Goal: Obtain resource: Obtain resource

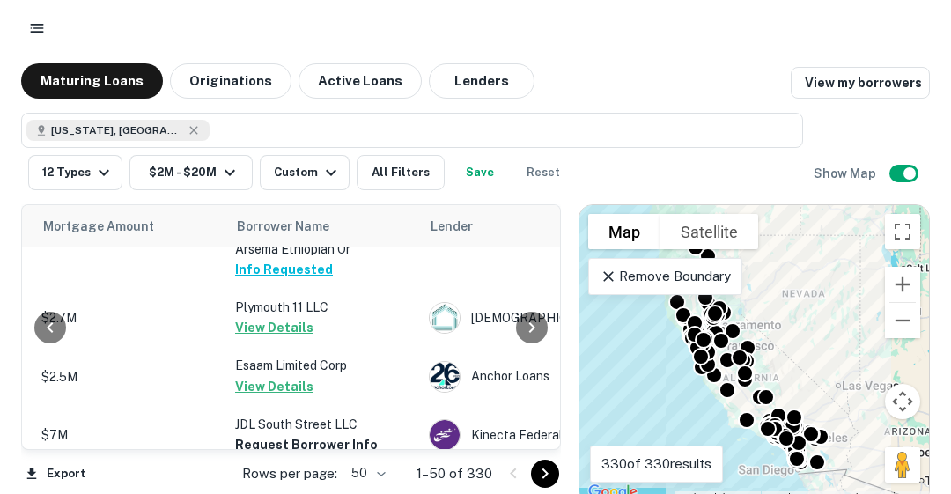
scroll to position [2005, 386]
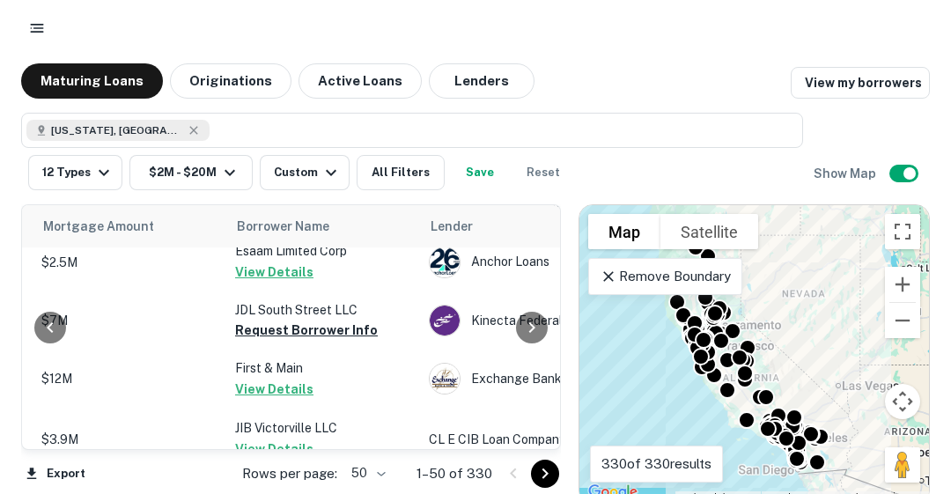
click at [296, 320] on button "Request Borrower Info" at bounding box center [306, 330] width 143 height 21
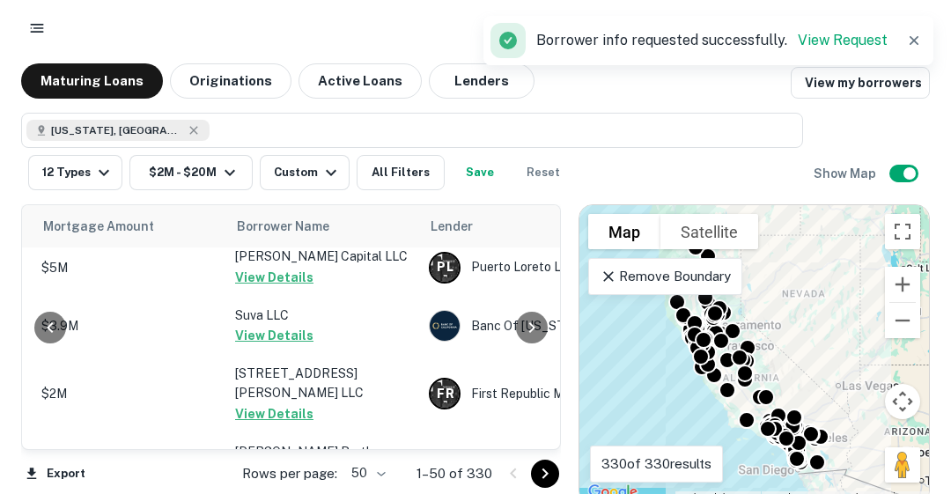
scroll to position [2842, 386]
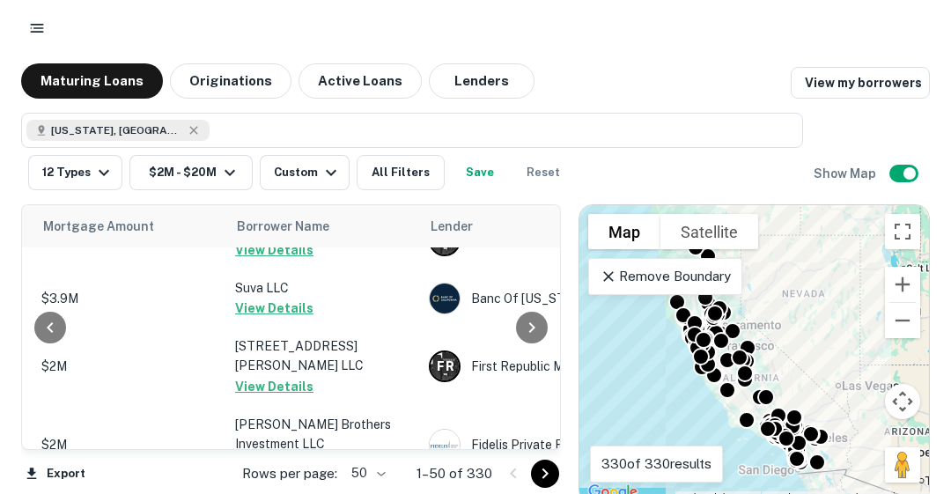
click at [546, 473] on icon "Go to next page" at bounding box center [546, 474] width 6 height 11
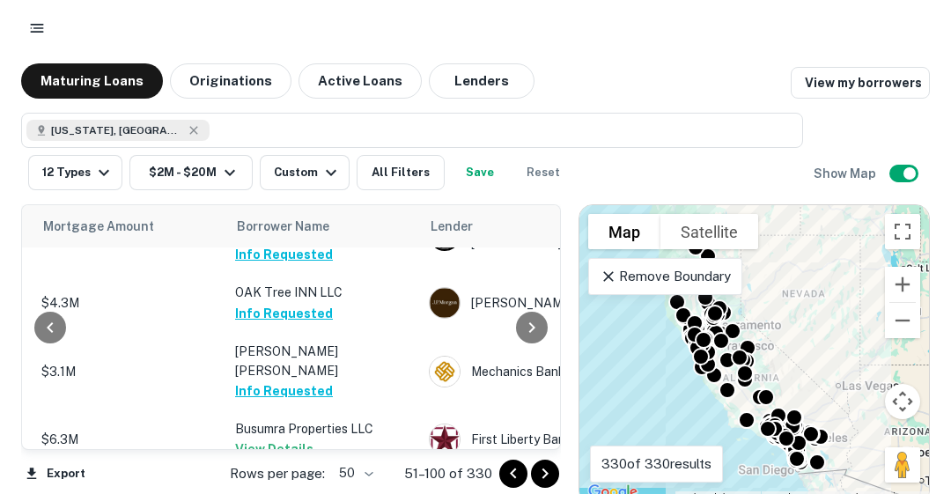
scroll to position [1637, 386]
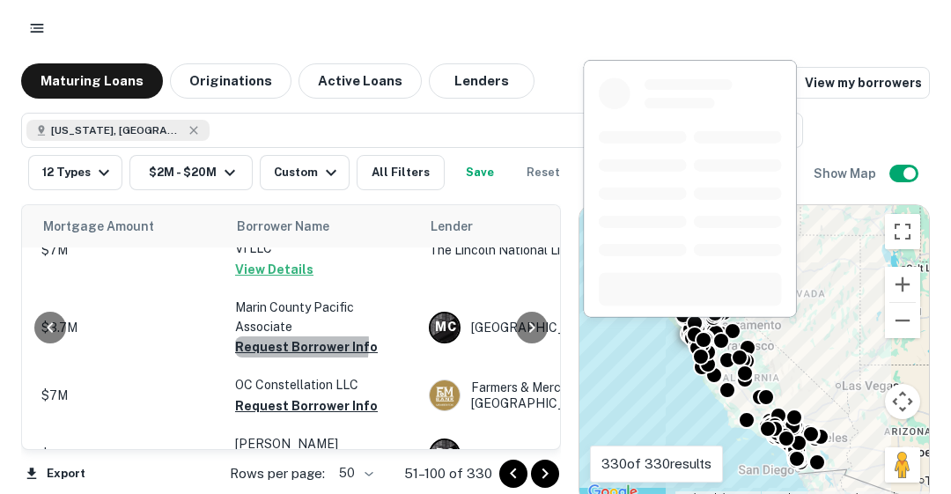
click at [255, 337] on button "Request Borrower Info" at bounding box center [306, 347] width 143 height 21
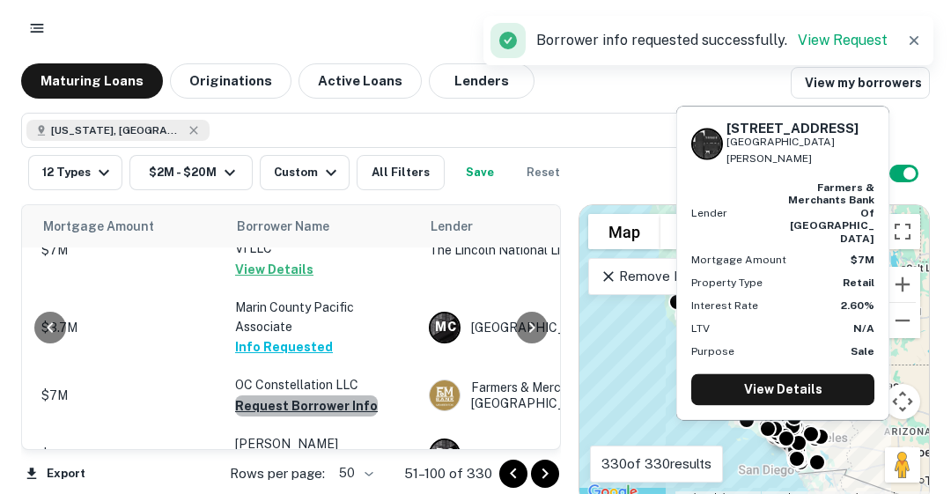
click at [305, 396] on button "Request Borrower Info" at bounding box center [306, 406] width 143 height 21
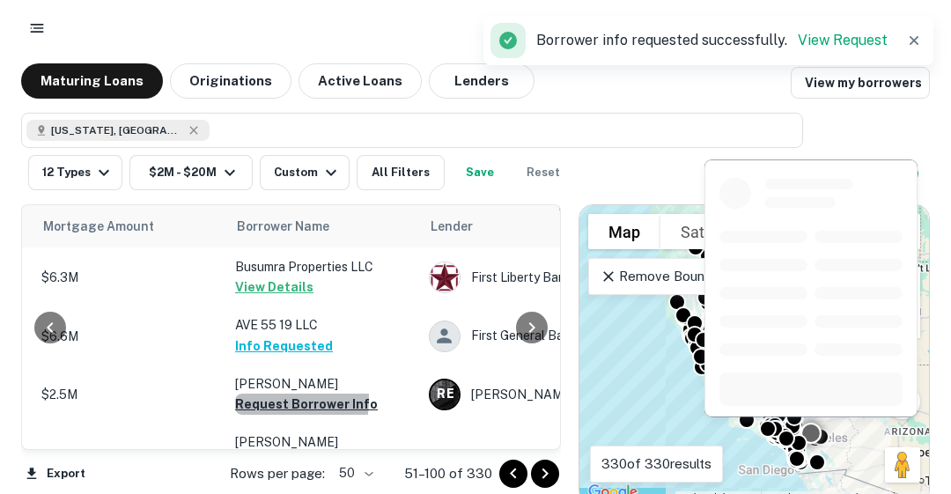
click at [254, 394] on button "Request Borrower Info" at bounding box center [306, 404] width 143 height 21
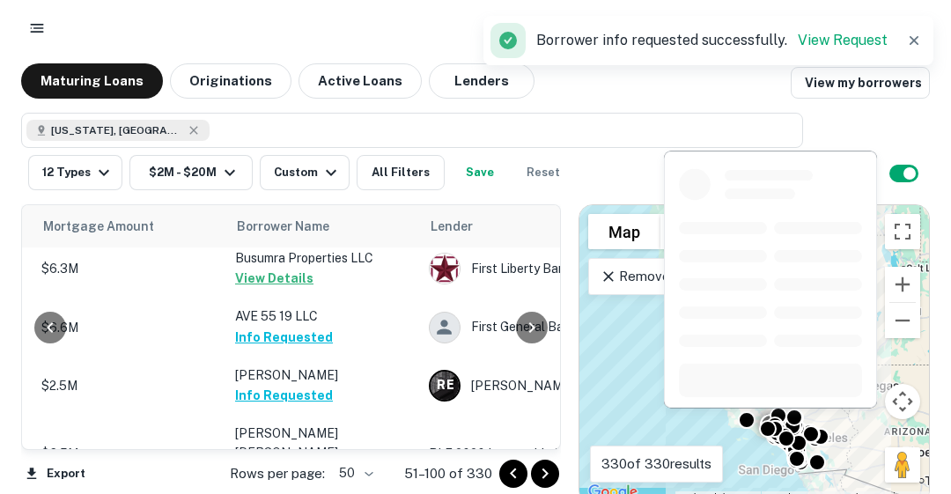
click at [286, 463] on button "Request Borrower Info" at bounding box center [306, 473] width 143 height 21
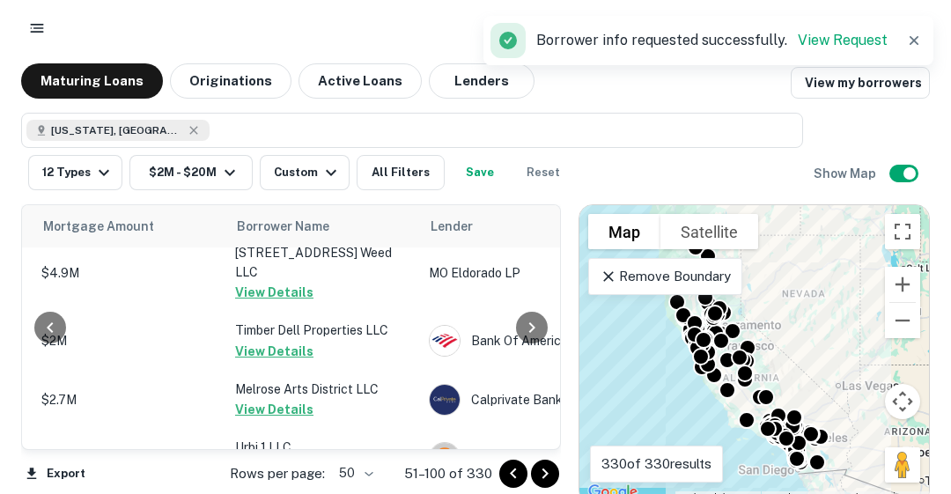
scroll to position [2447, 386]
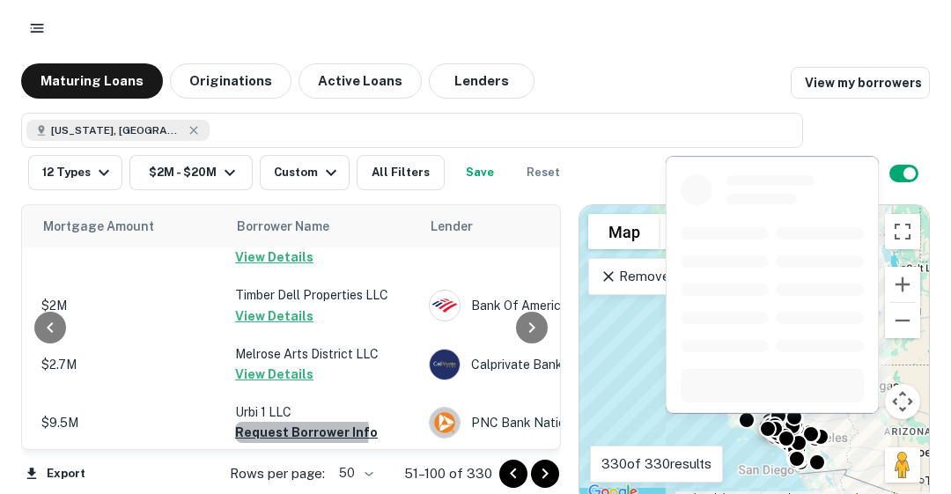
click at [286, 422] on button "Request Borrower Info" at bounding box center [306, 432] width 143 height 21
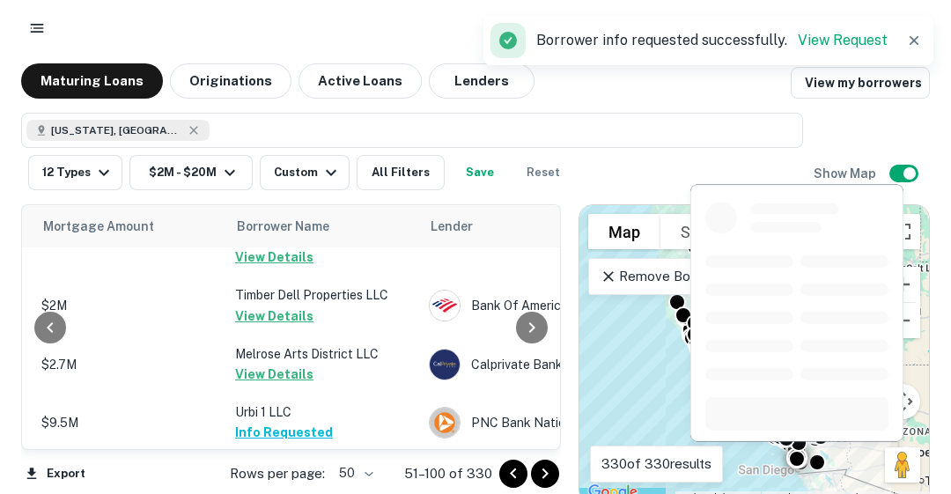
click at [295, 481] on button "Request Borrower Info" at bounding box center [306, 491] width 143 height 21
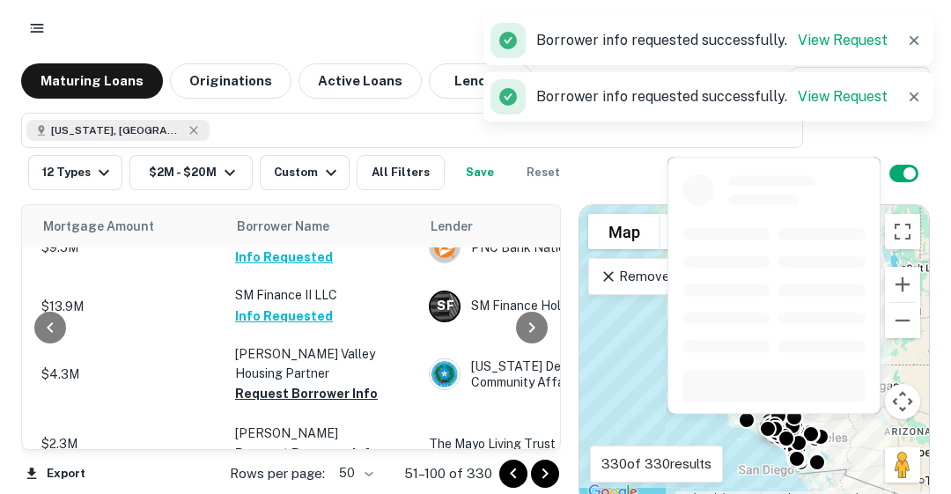
scroll to position [2624, 386]
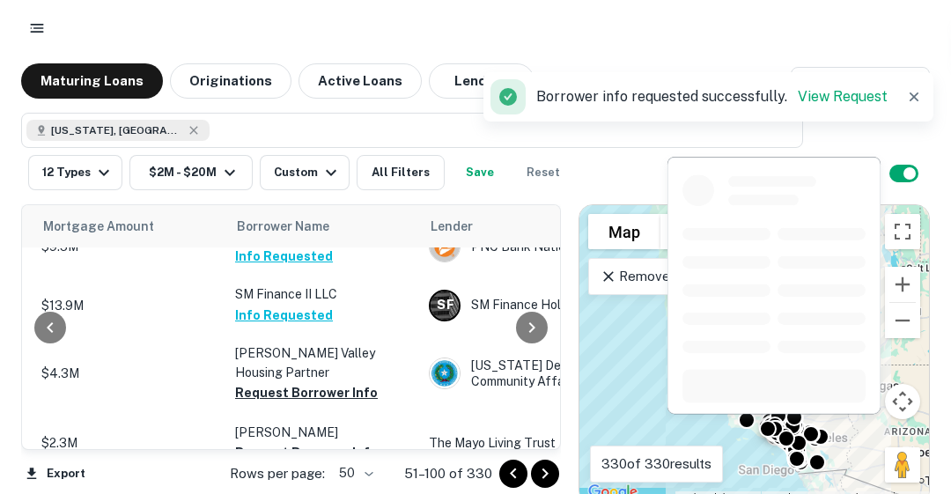
click at [304, 442] on button "Request Borrower Info" at bounding box center [306, 452] width 143 height 21
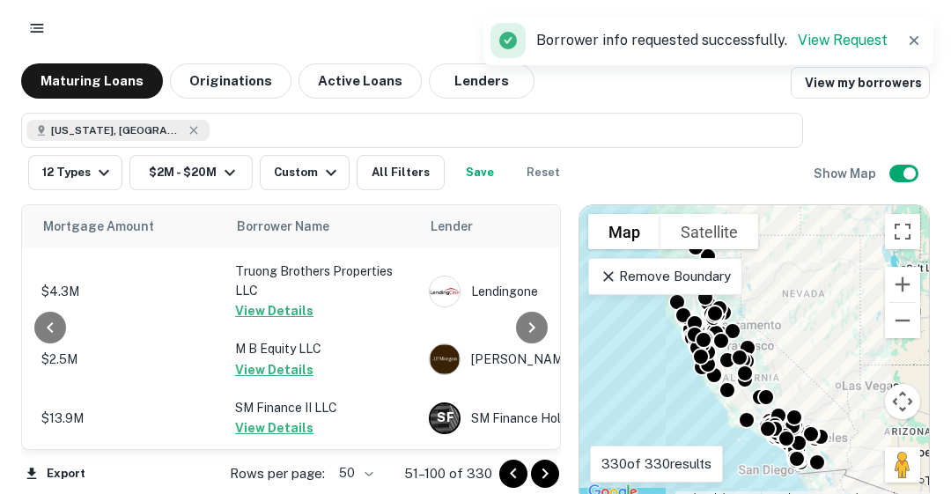
scroll to position [3010, 386]
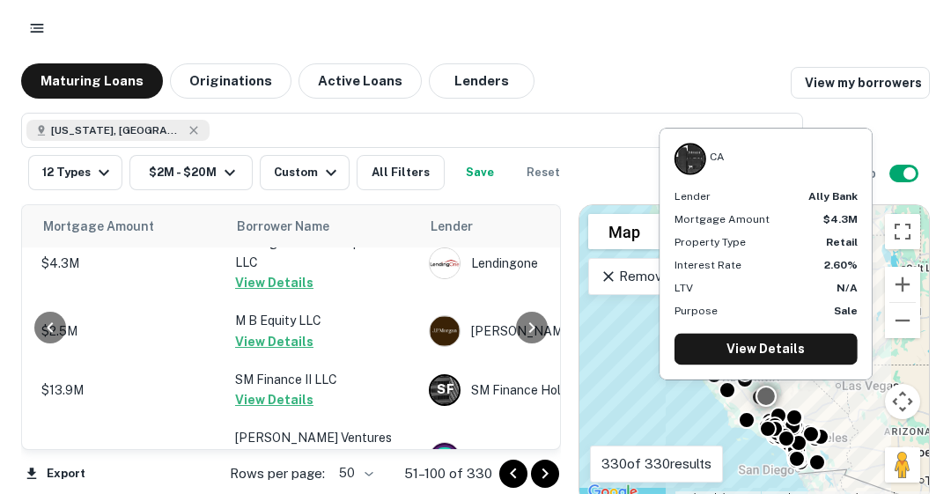
click at [248, 428] on p "[PERSON_NAME] Ventures INC" at bounding box center [323, 447] width 176 height 39
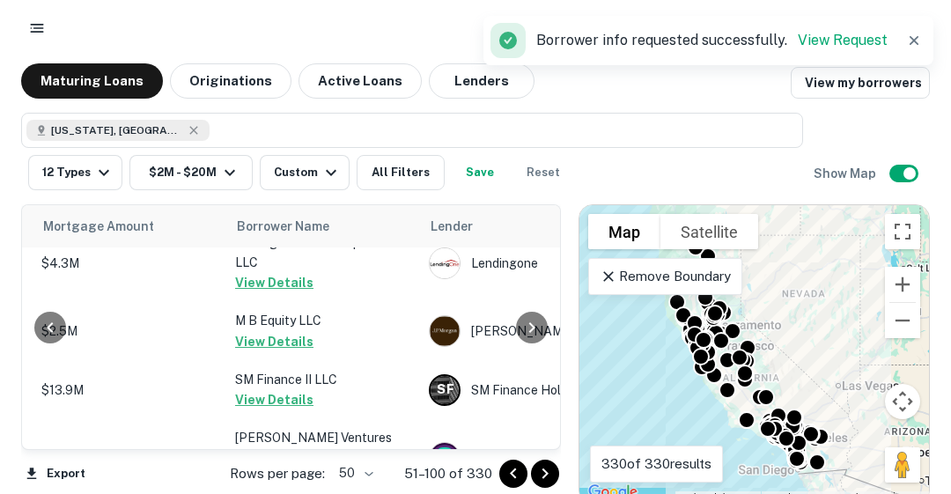
click at [553, 475] on icon "Go to next page" at bounding box center [545, 473] width 21 height 21
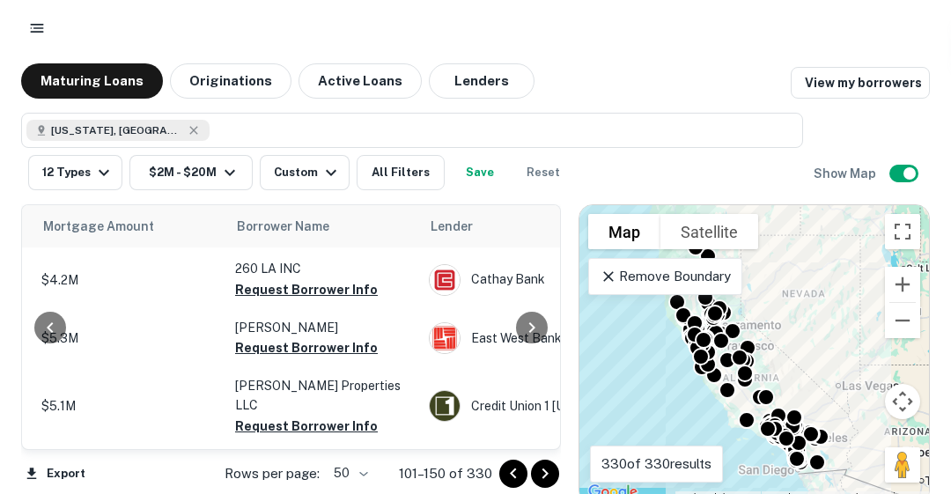
scroll to position [0, 386]
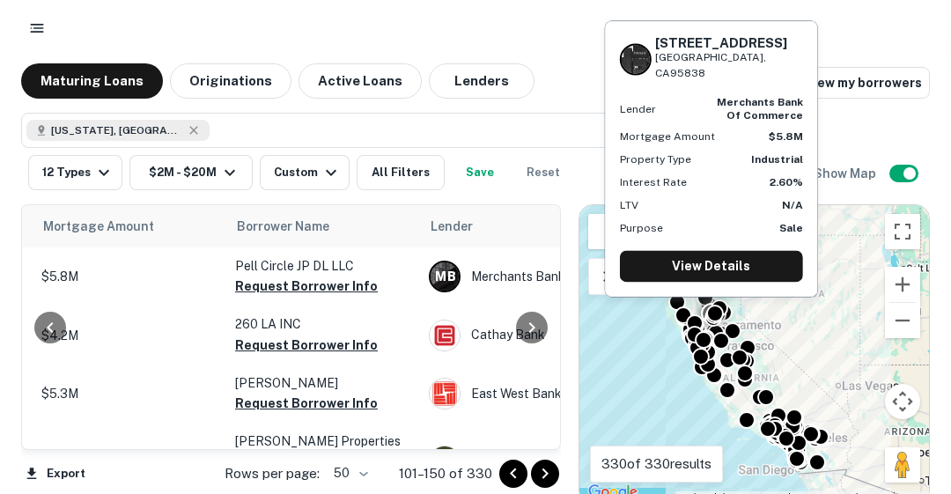
click at [274, 273] on p "Pell Circle JP DL LLC" at bounding box center [323, 265] width 176 height 19
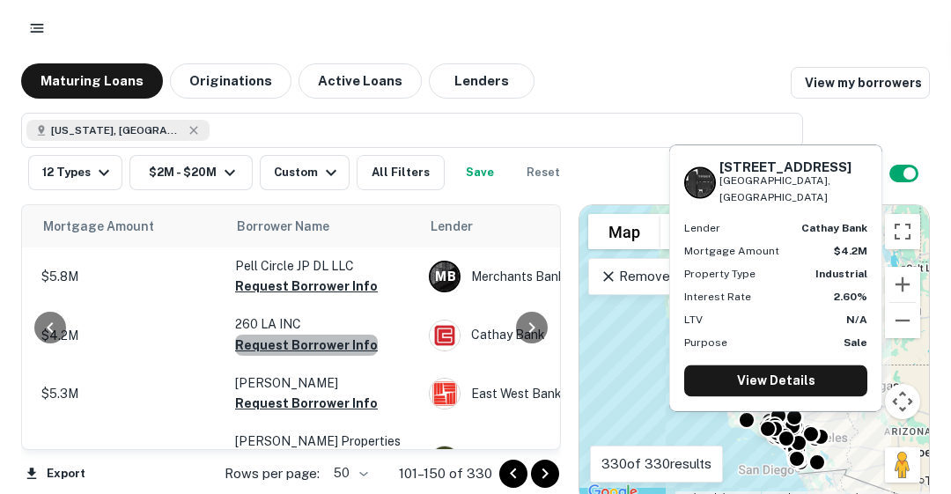
click at [322, 343] on button "Request Borrower Info" at bounding box center [306, 345] width 143 height 21
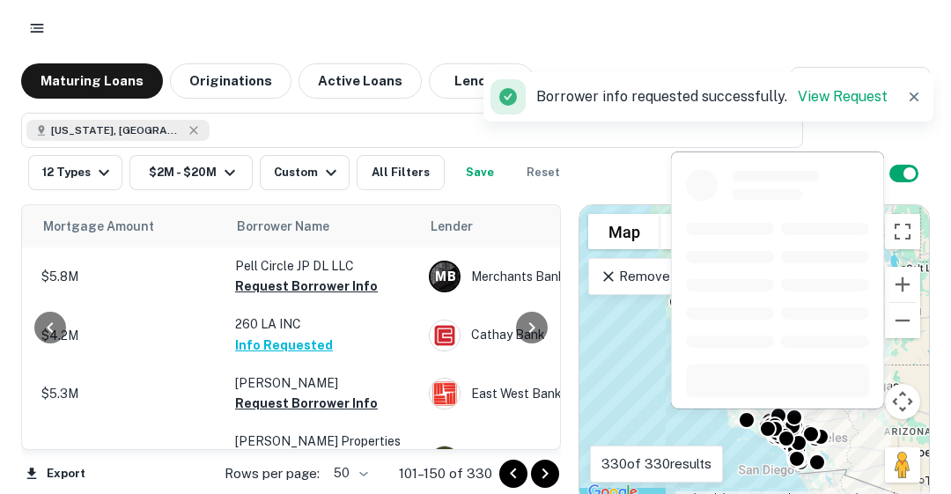
click at [322, 409] on button "Request Borrower Info" at bounding box center [306, 403] width 143 height 21
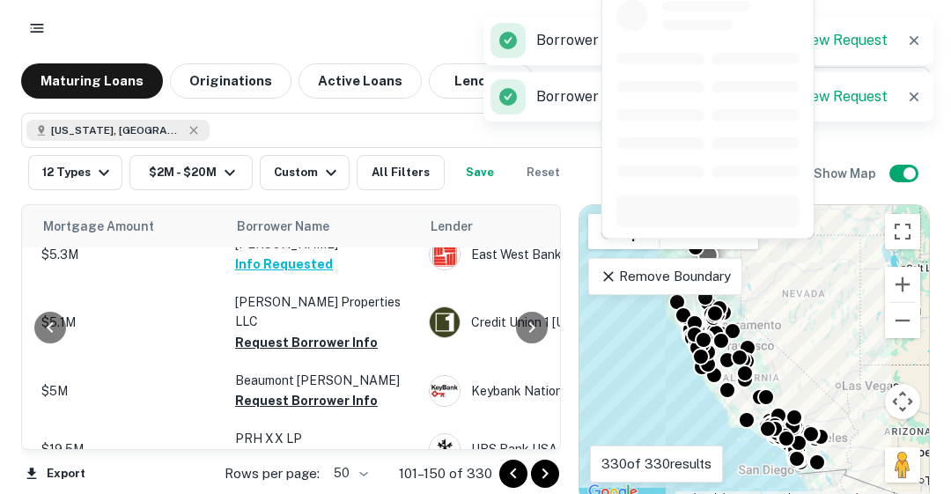
scroll to position [141, 386]
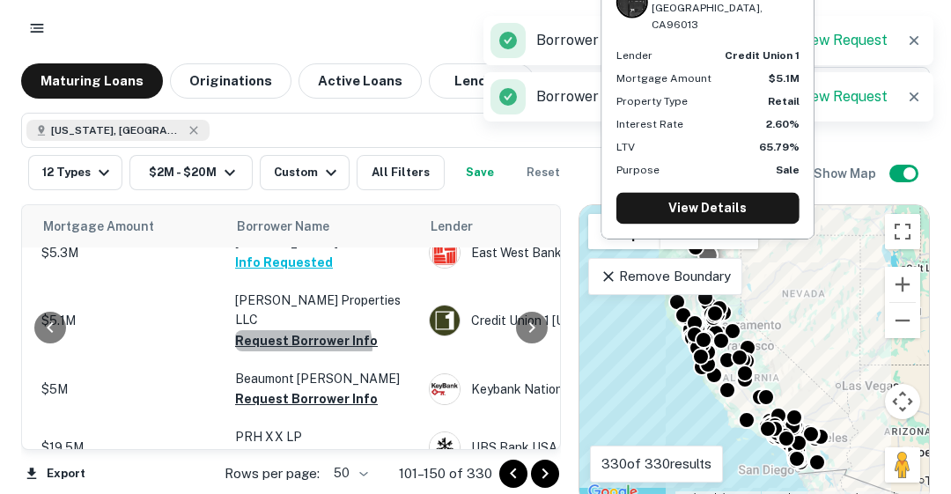
click at [301, 338] on button "Request Borrower Info" at bounding box center [306, 340] width 143 height 21
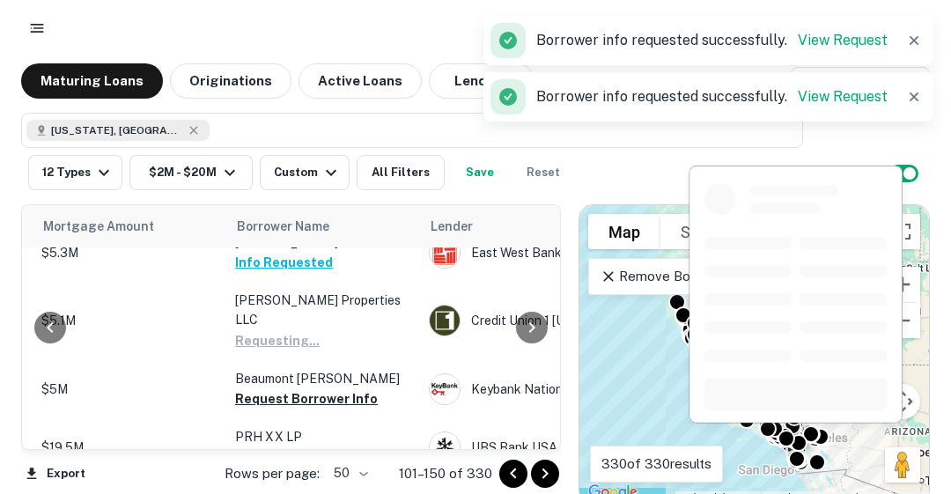
click at [301, 389] on button "Request Borrower Info" at bounding box center [306, 399] width 143 height 21
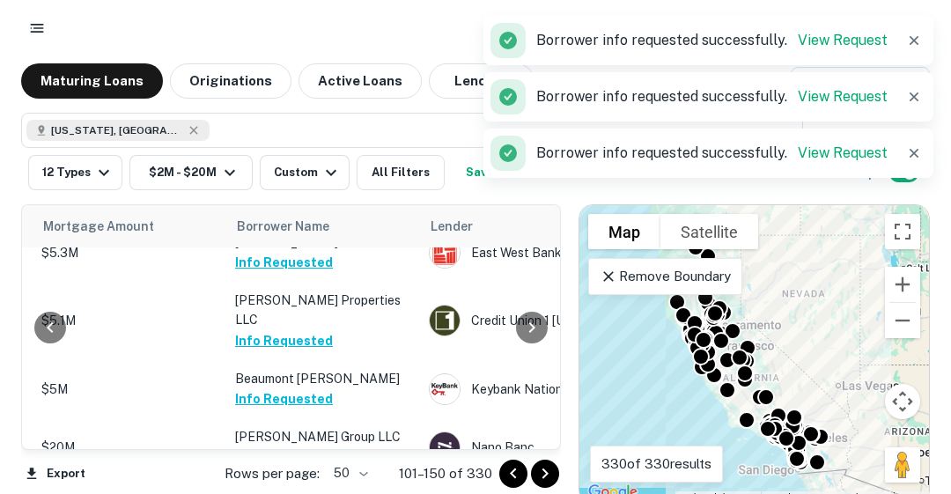
click at [550, 428] on div at bounding box center [532, 327] width 35 height 244
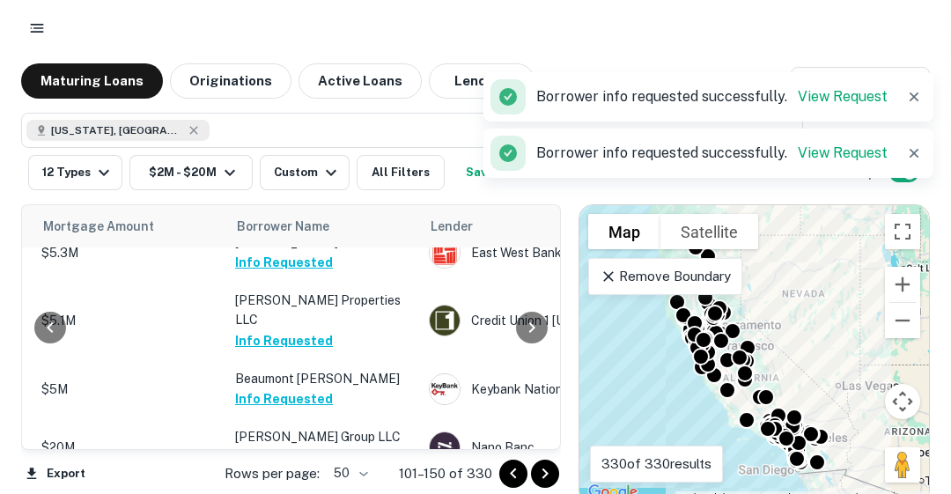
click at [550, 428] on div at bounding box center [532, 327] width 35 height 244
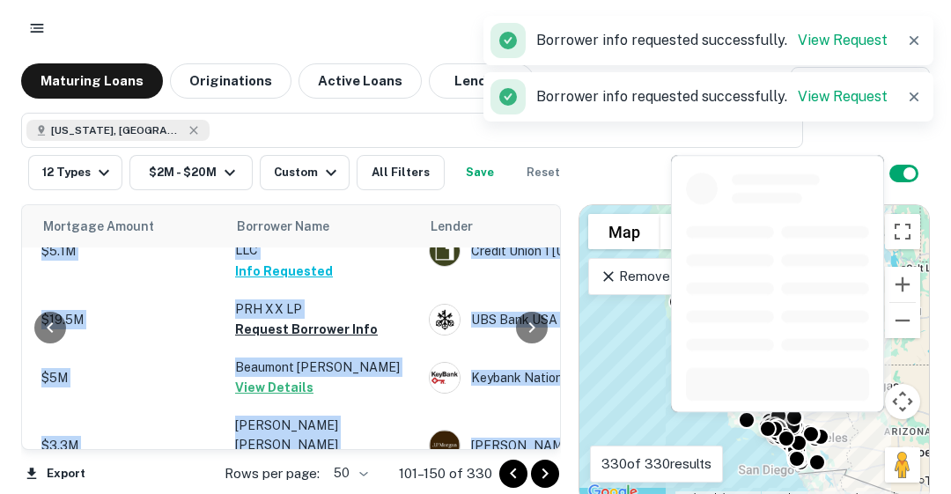
scroll to position [211, 386]
click at [323, 318] on button "Request Borrower Info" at bounding box center [306, 328] width 143 height 21
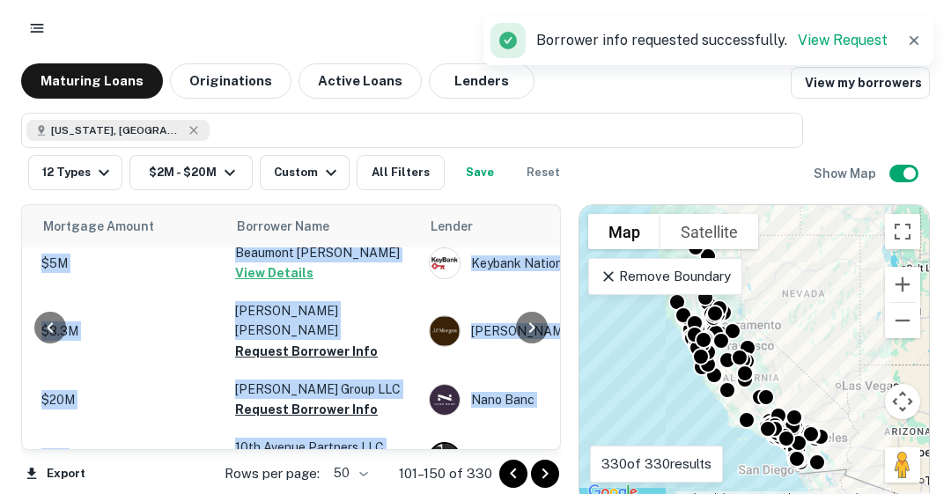
scroll to position [352, 386]
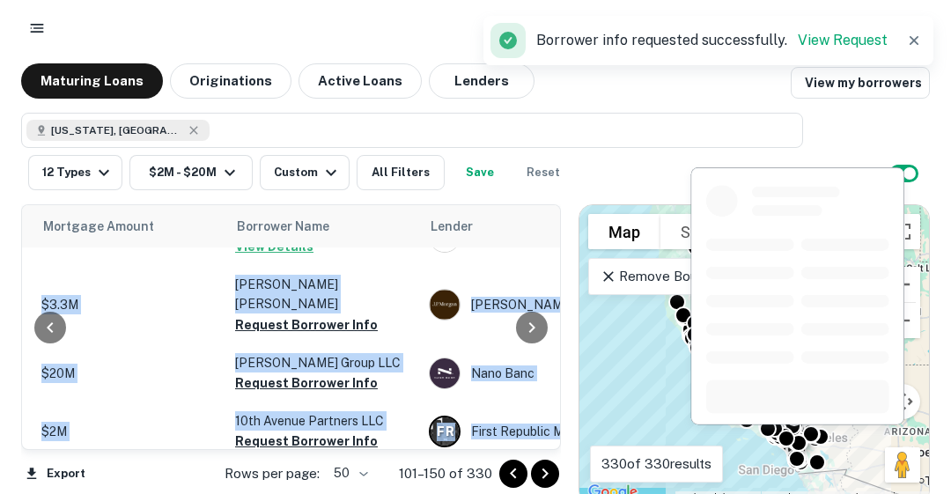
click at [315, 315] on button "Request Borrower Info" at bounding box center [306, 325] width 143 height 21
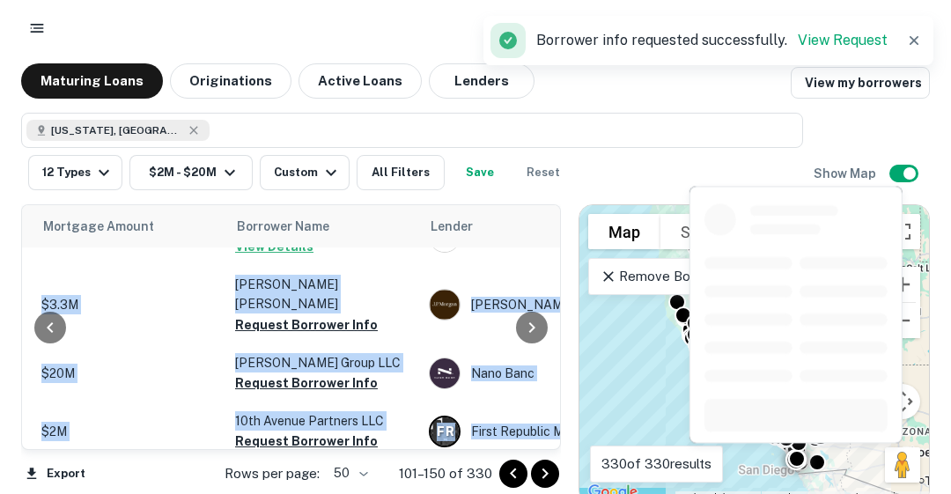
scroll to position [352, 386]
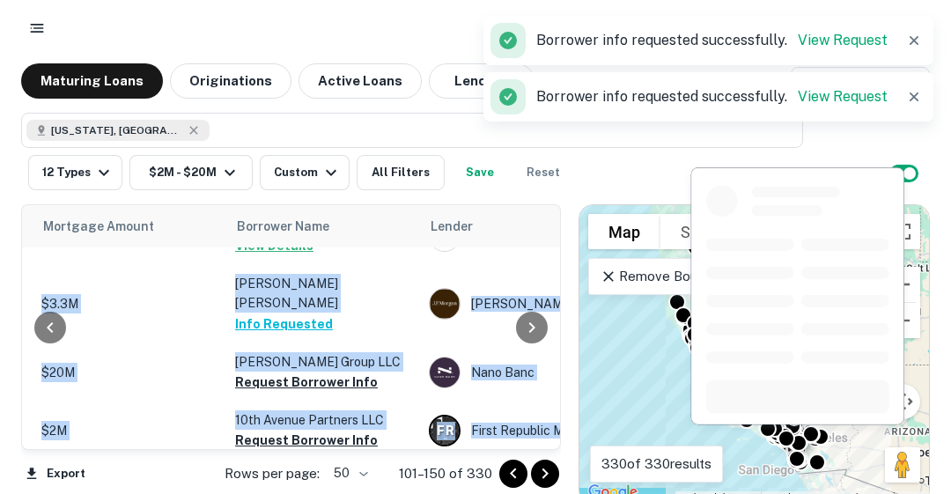
click at [309, 359] on p "[PERSON_NAME] Group LLC" at bounding box center [323, 361] width 176 height 19
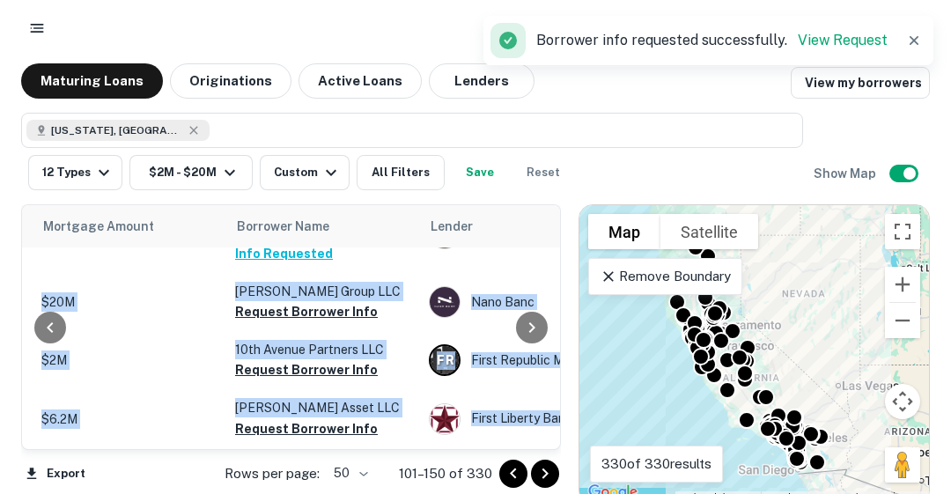
scroll to position [458, 386]
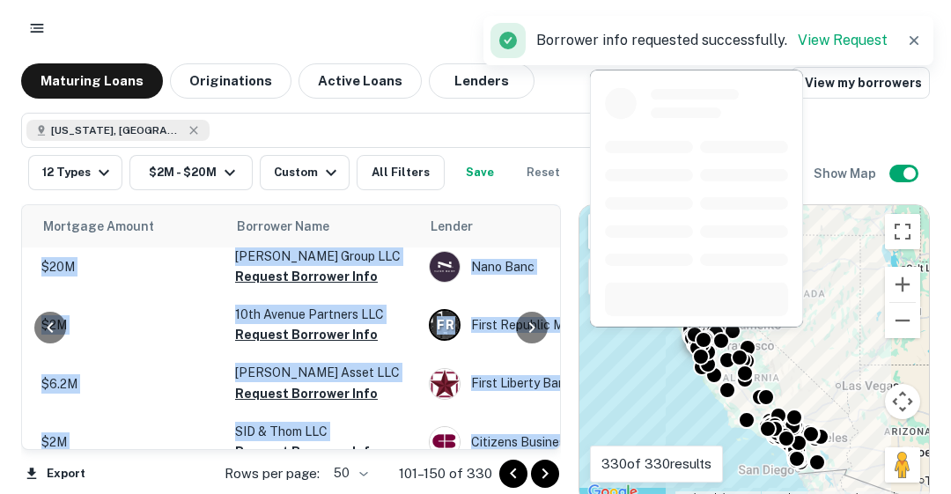
click at [318, 324] on button "Request Borrower Info" at bounding box center [306, 334] width 143 height 21
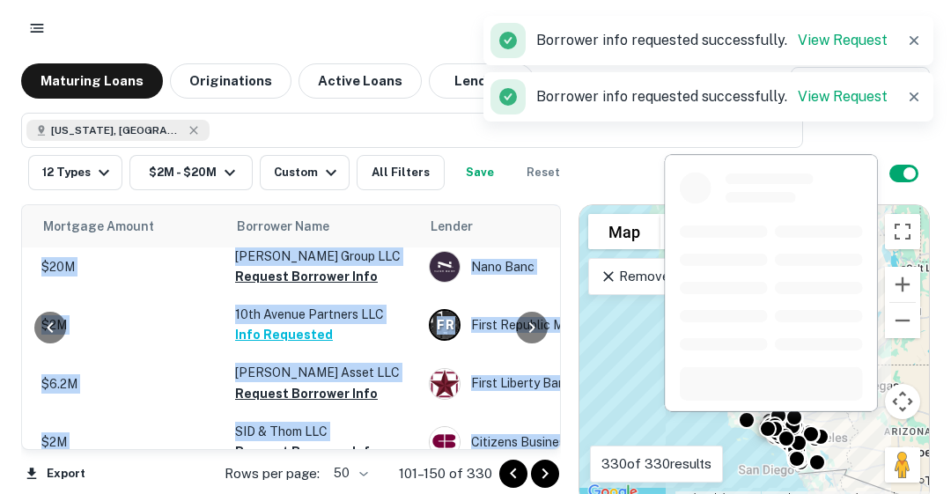
click at [292, 383] on button "Request Borrower Info" at bounding box center [306, 393] width 143 height 21
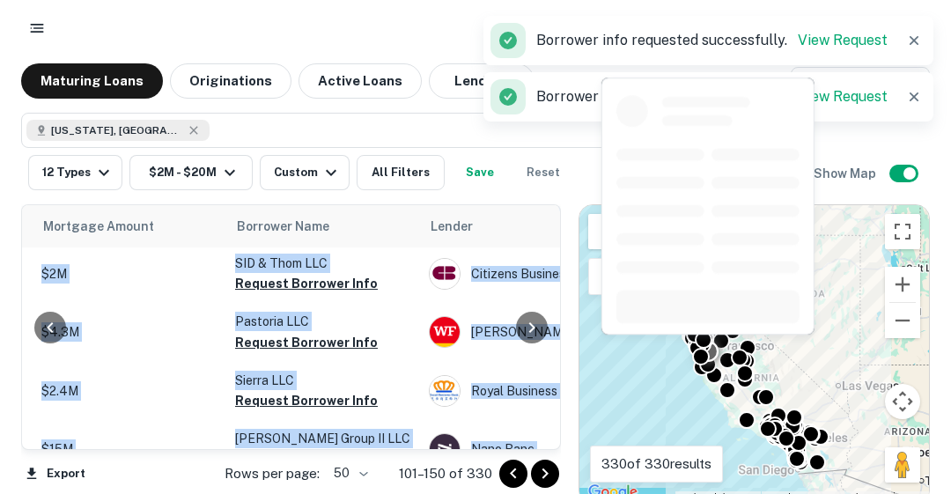
scroll to position [634, 386]
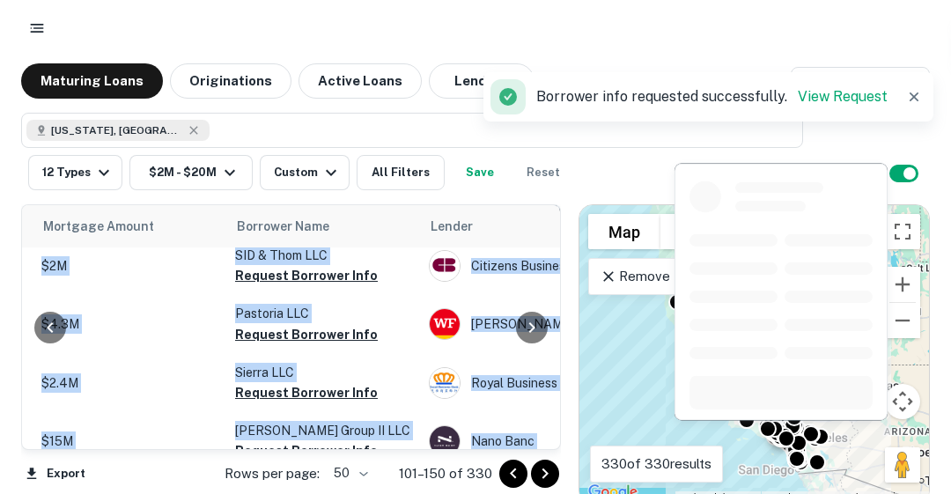
click at [293, 273] on button "Request Borrower Info" at bounding box center [306, 275] width 143 height 21
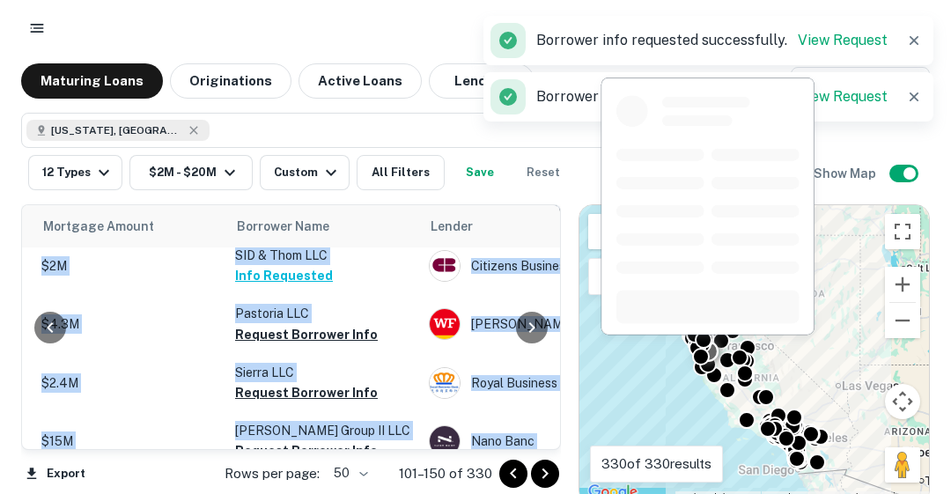
click at [304, 325] on button "Request Borrower Info" at bounding box center [306, 334] width 143 height 21
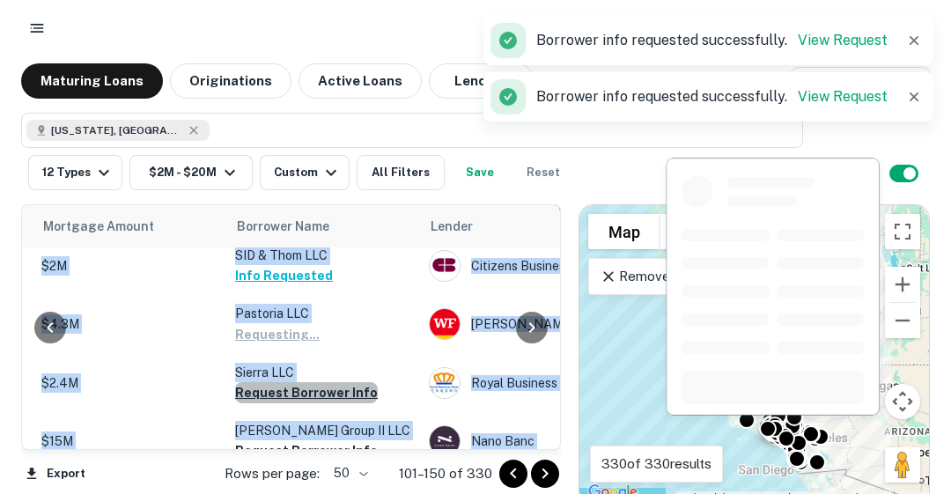
click at [308, 382] on button "Request Borrower Info" at bounding box center [306, 392] width 143 height 21
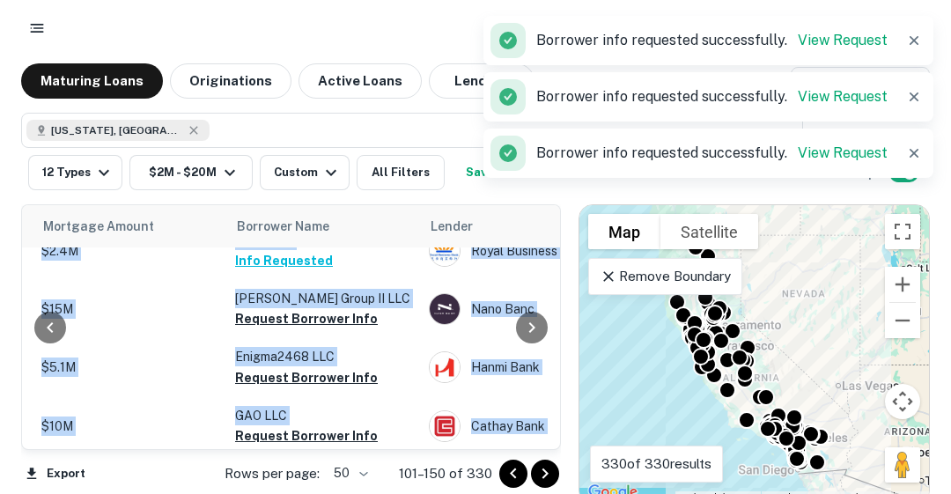
scroll to position [775, 386]
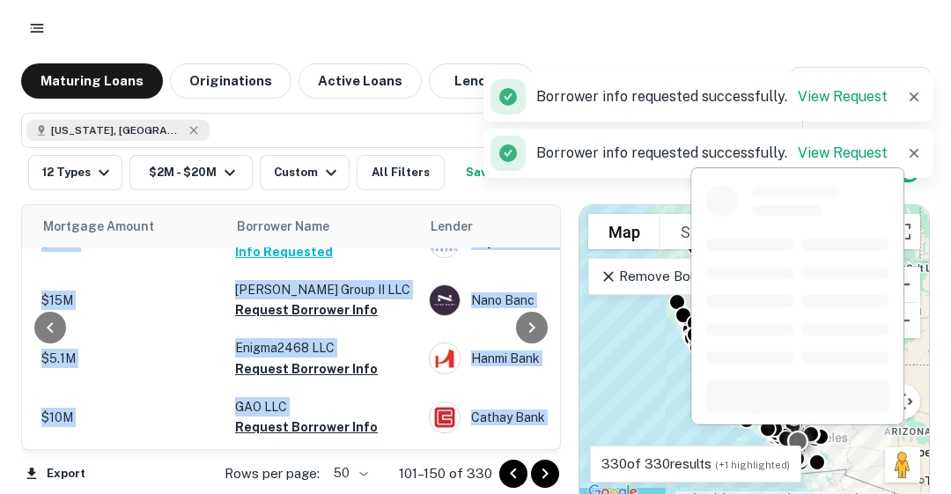
click at [303, 307] on button "Request Borrower Info" at bounding box center [306, 310] width 143 height 21
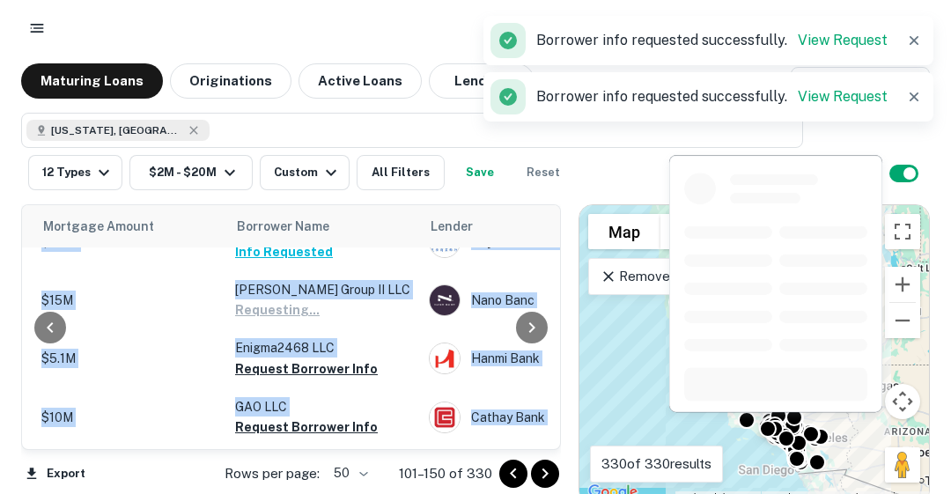
click at [289, 365] on button "Request Borrower Info" at bounding box center [306, 369] width 143 height 21
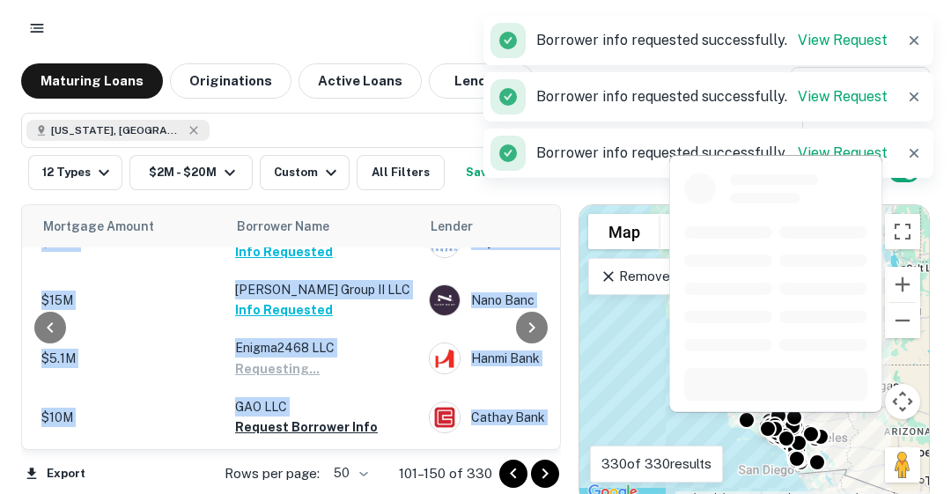
click at [315, 408] on p "GAO LLC" at bounding box center [323, 406] width 176 height 19
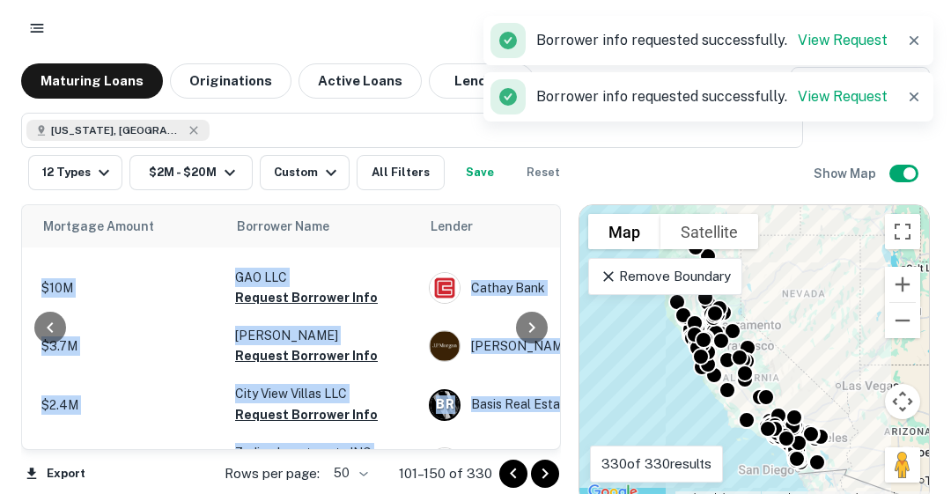
scroll to position [916, 386]
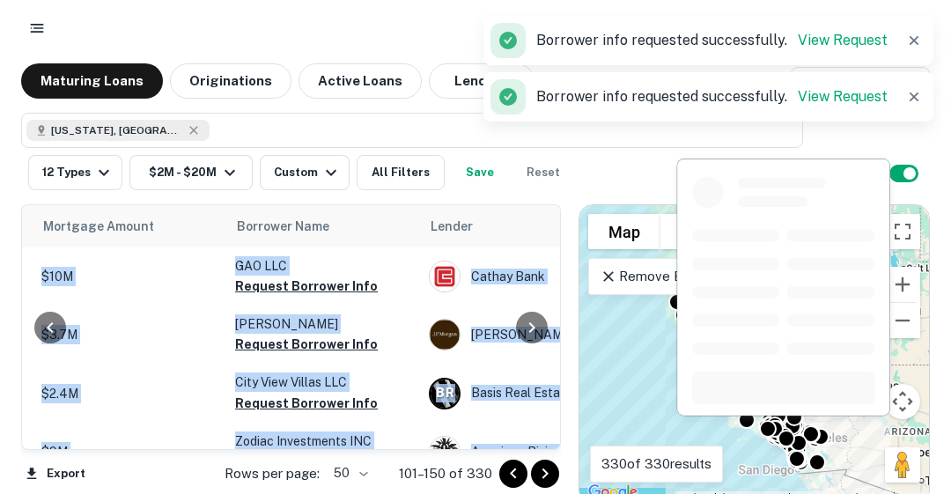
click at [315, 278] on button "Request Borrower Info" at bounding box center [306, 286] width 143 height 21
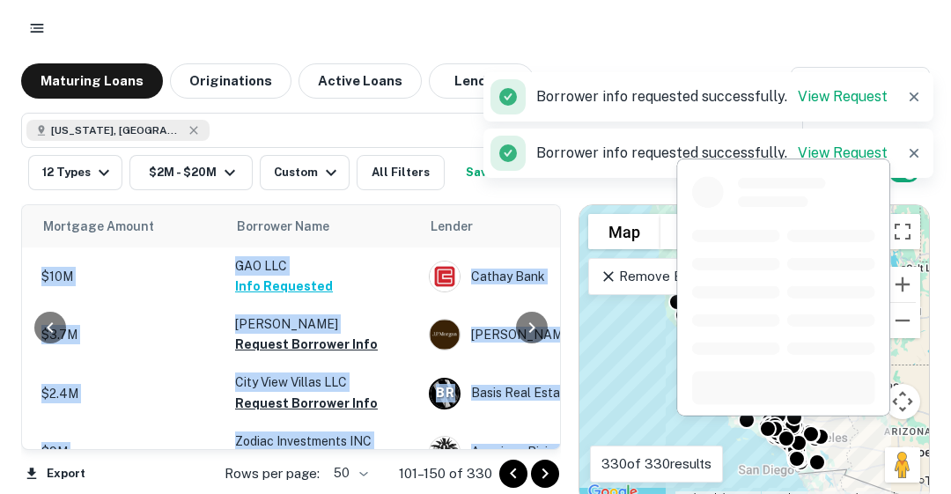
click at [282, 338] on button "Request Borrower Info" at bounding box center [306, 344] width 143 height 21
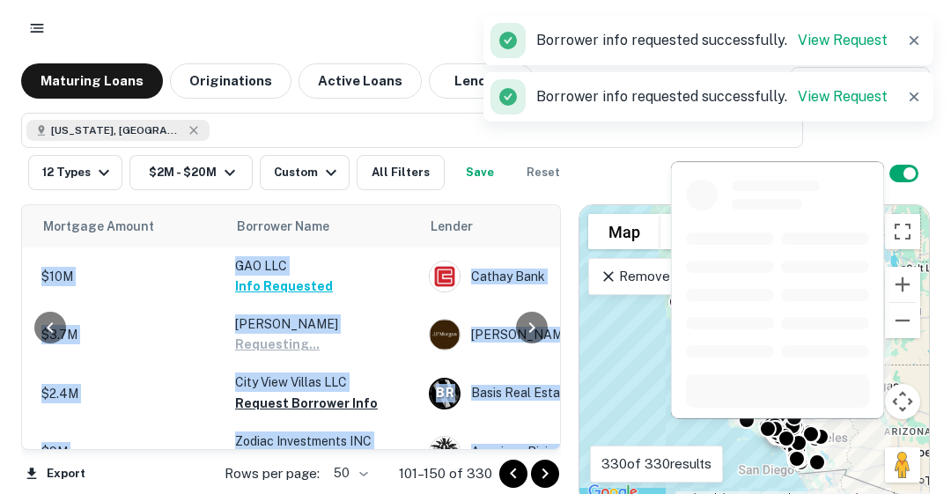
click at [285, 393] on button "Request Borrower Info" at bounding box center [306, 403] width 143 height 21
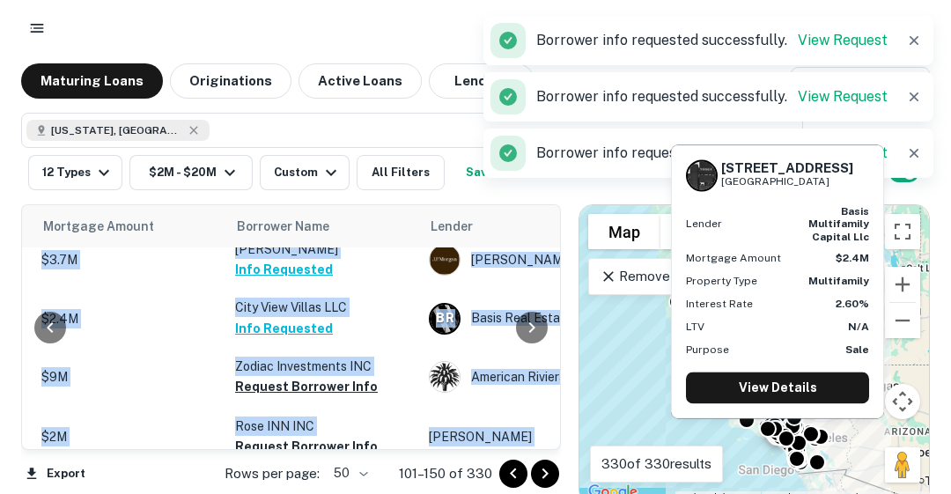
scroll to position [1020, 386]
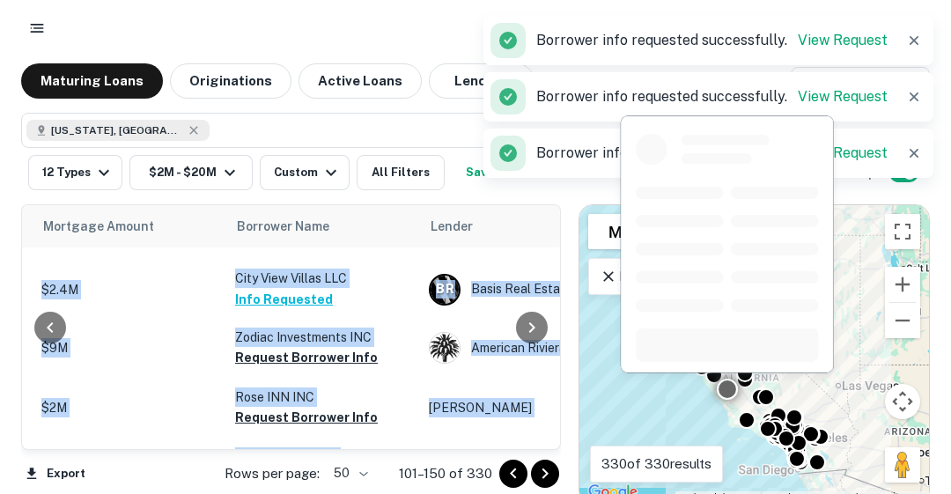
click at [264, 289] on button "Info Requested" at bounding box center [284, 299] width 98 height 21
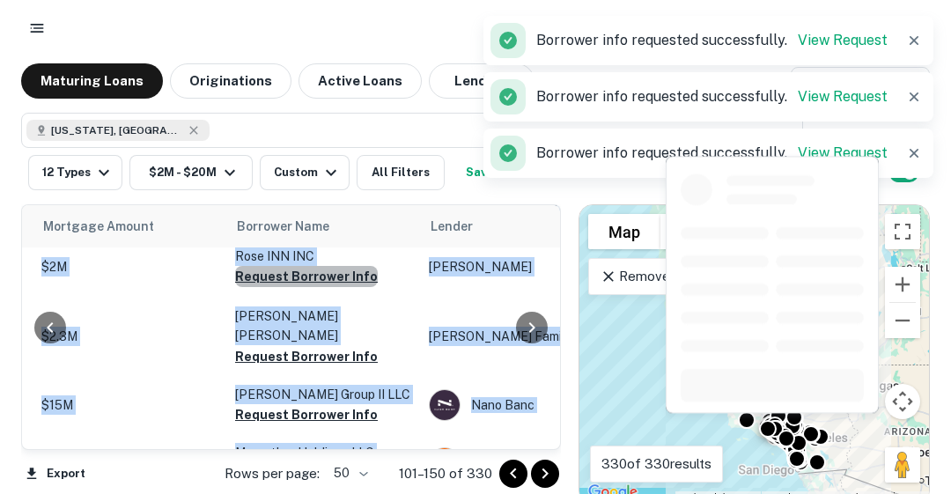
scroll to position [1163, 386]
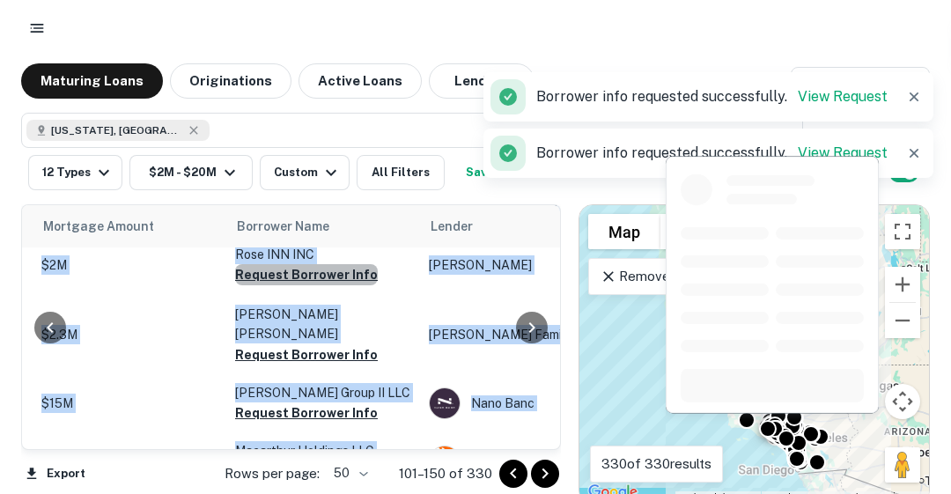
click at [307, 272] on button "Request Borrower Info" at bounding box center [306, 274] width 143 height 21
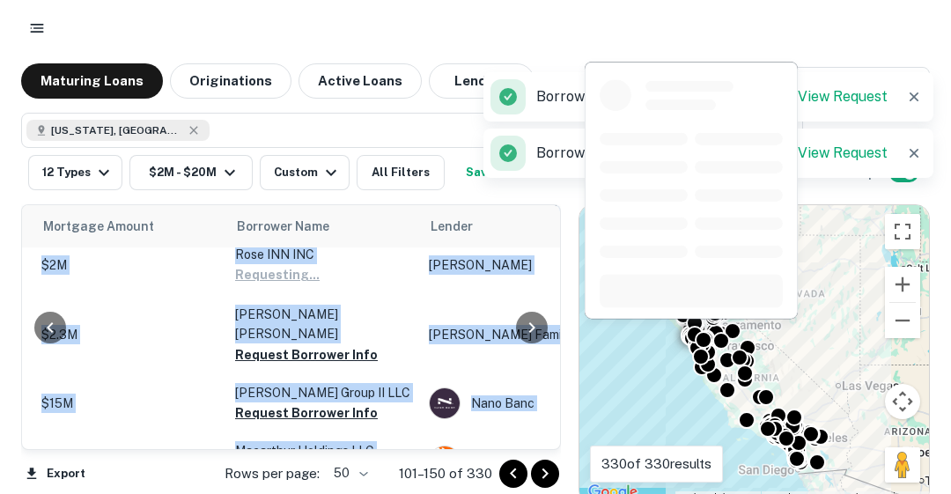
click at [284, 344] on button "Request Borrower Info" at bounding box center [306, 354] width 143 height 21
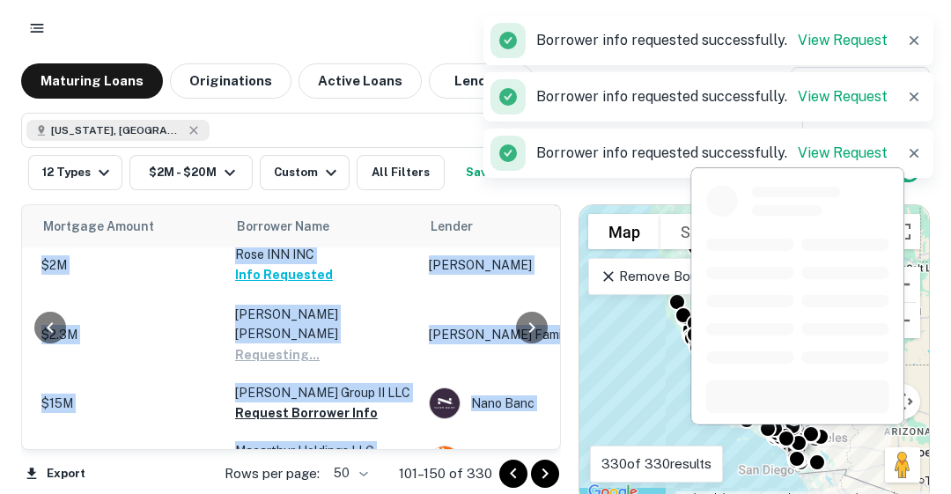
click at [292, 403] on button "Request Borrower Info" at bounding box center [306, 413] width 143 height 21
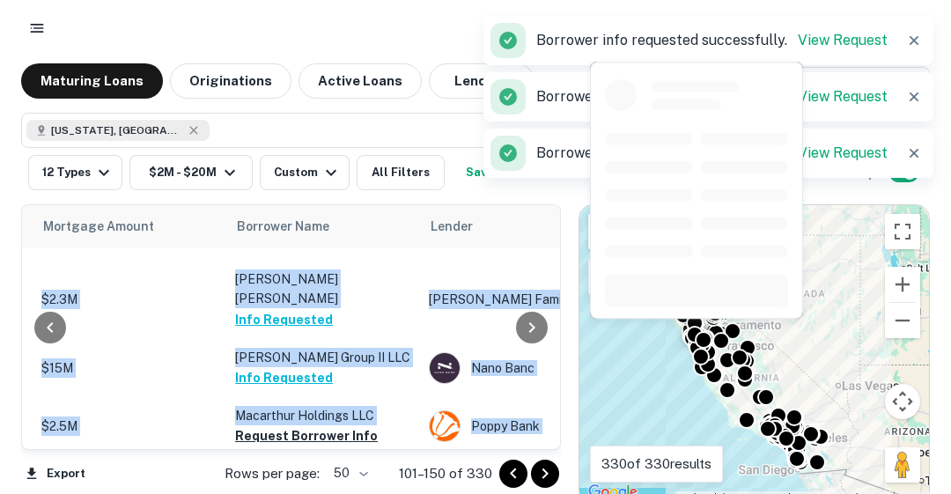
scroll to position [1269, 386]
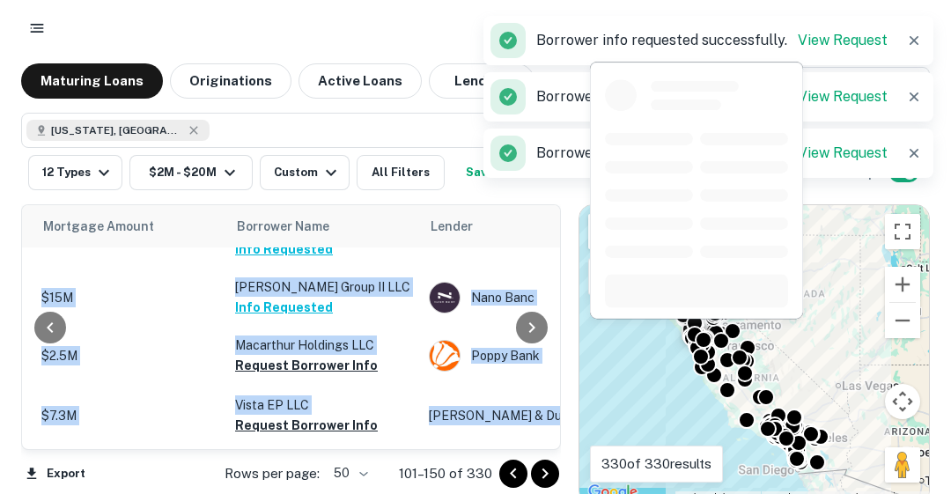
click at [304, 355] on button "Request Borrower Info" at bounding box center [306, 365] width 143 height 21
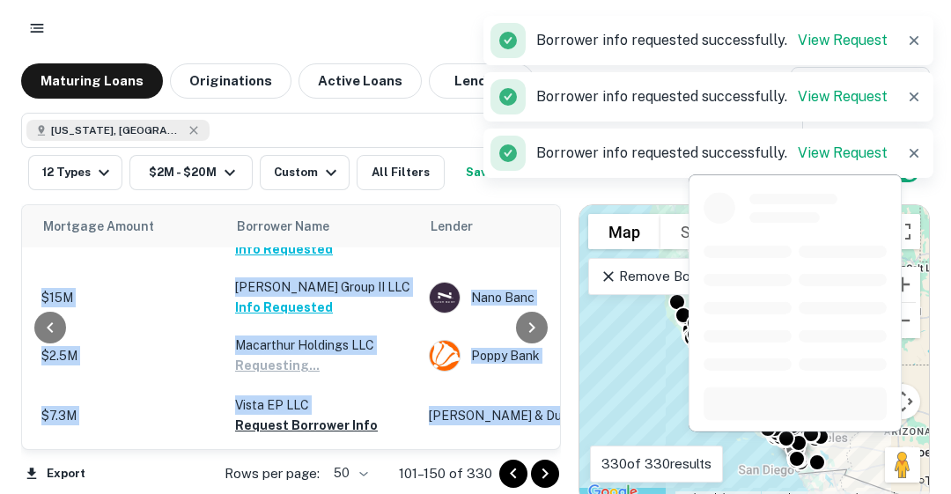
click at [318, 415] on button "Request Borrower Info" at bounding box center [306, 425] width 143 height 21
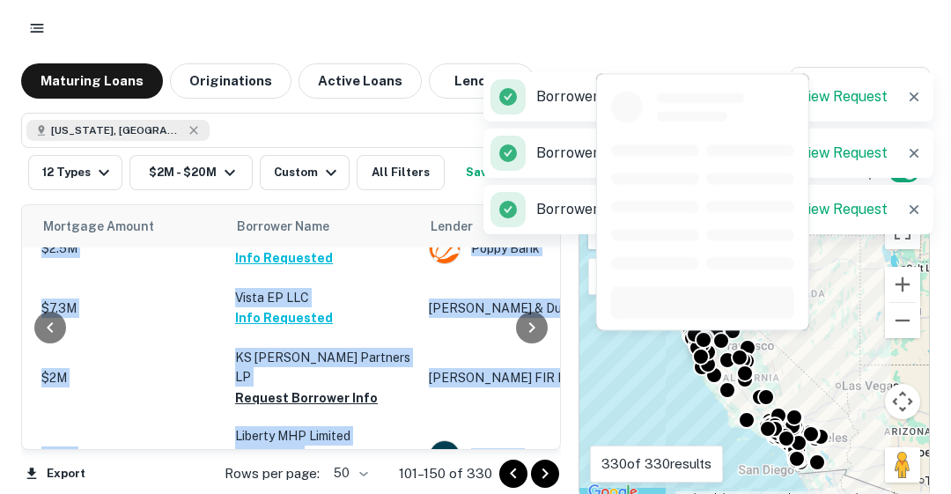
scroll to position [1410, 386]
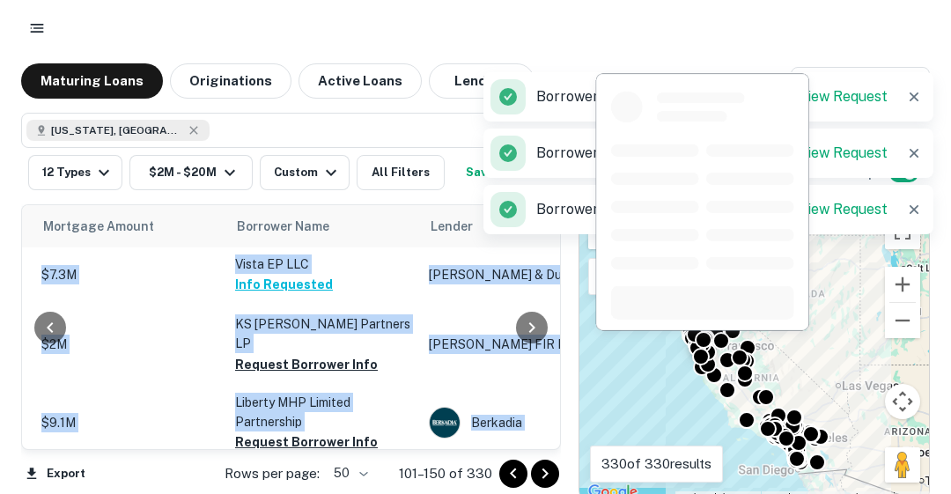
click at [261, 354] on button "Request Borrower Info" at bounding box center [306, 364] width 143 height 21
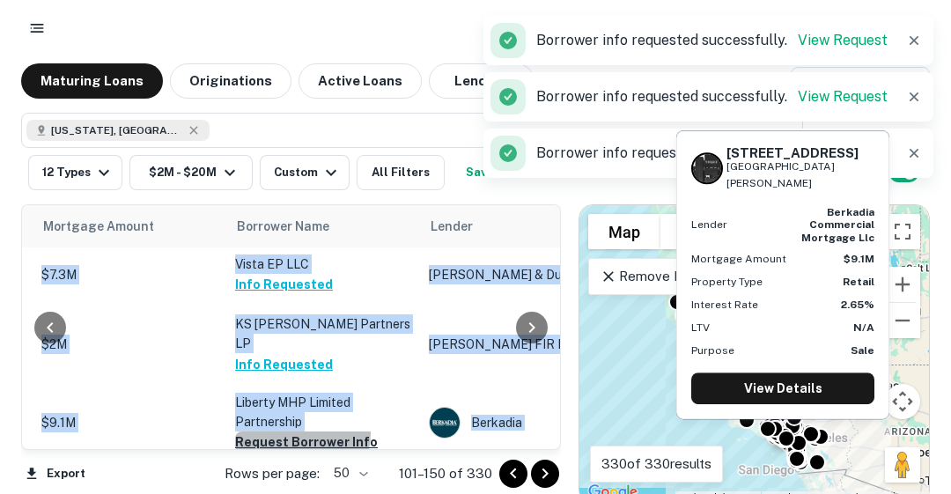
click at [295, 432] on button "Request Borrower Info" at bounding box center [306, 442] width 143 height 21
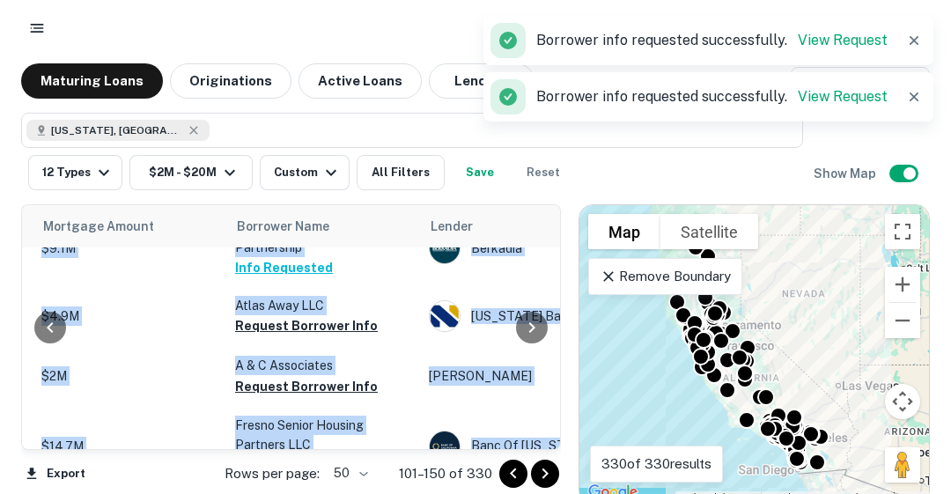
scroll to position [1586, 386]
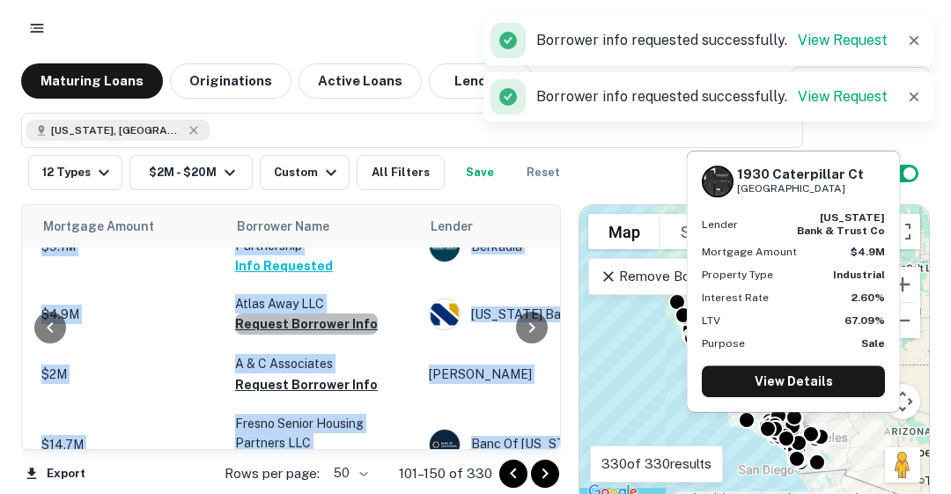
click at [315, 314] on button "Request Borrower Info" at bounding box center [306, 324] width 143 height 21
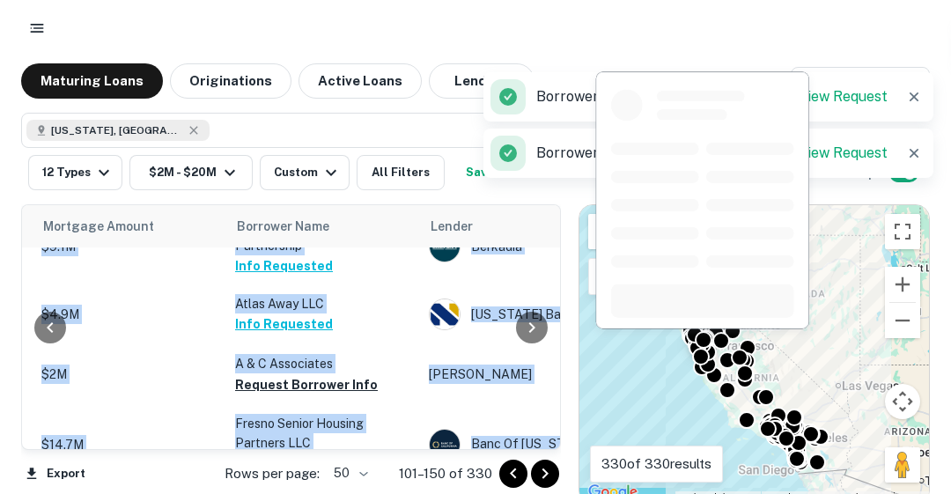
click at [282, 374] on button "Request Borrower Info" at bounding box center [306, 384] width 143 height 21
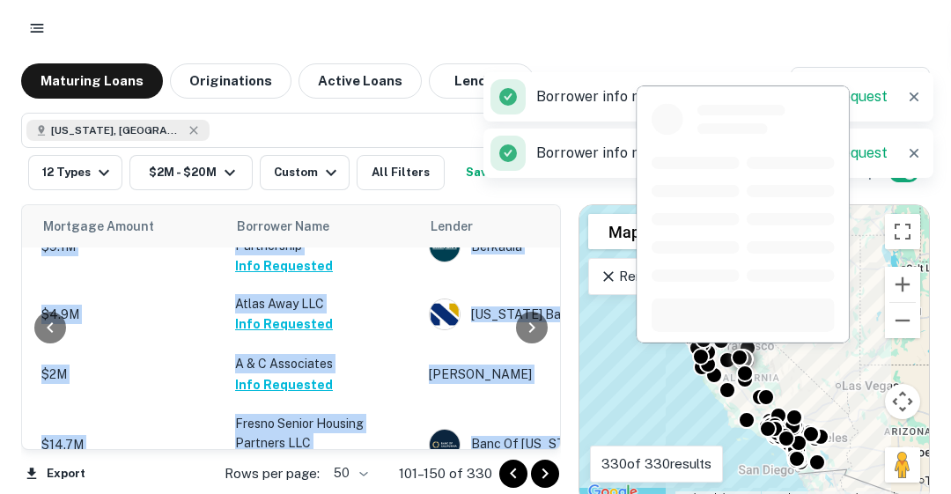
click at [303, 454] on button "Request Borrower Info" at bounding box center [306, 464] width 143 height 21
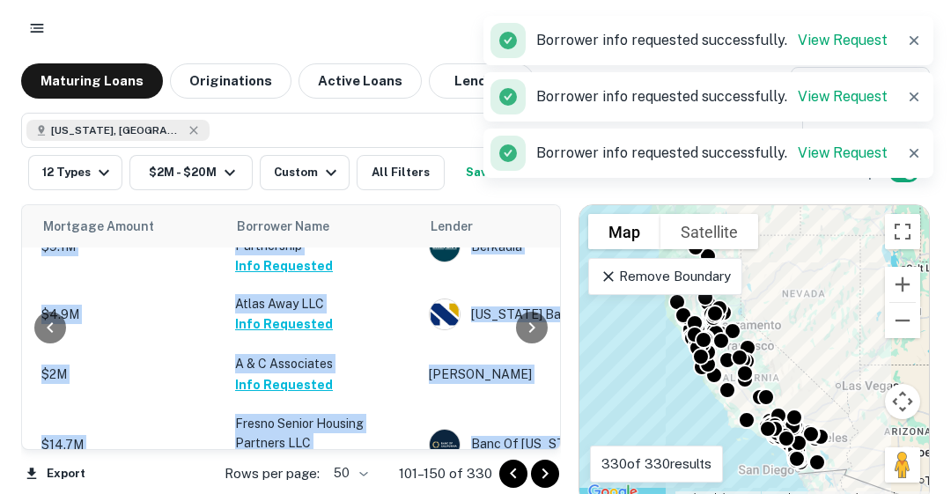
click at [550, 429] on div at bounding box center [532, 327] width 35 height 244
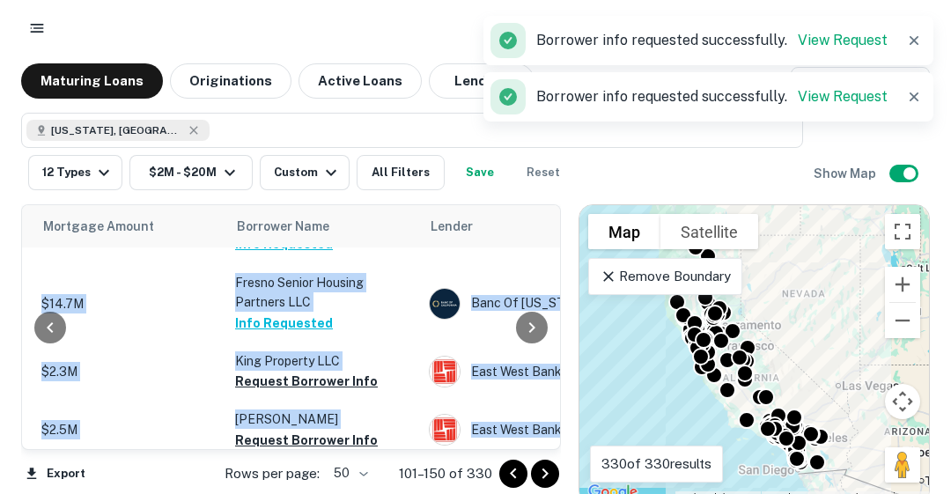
scroll to position [1762, 386]
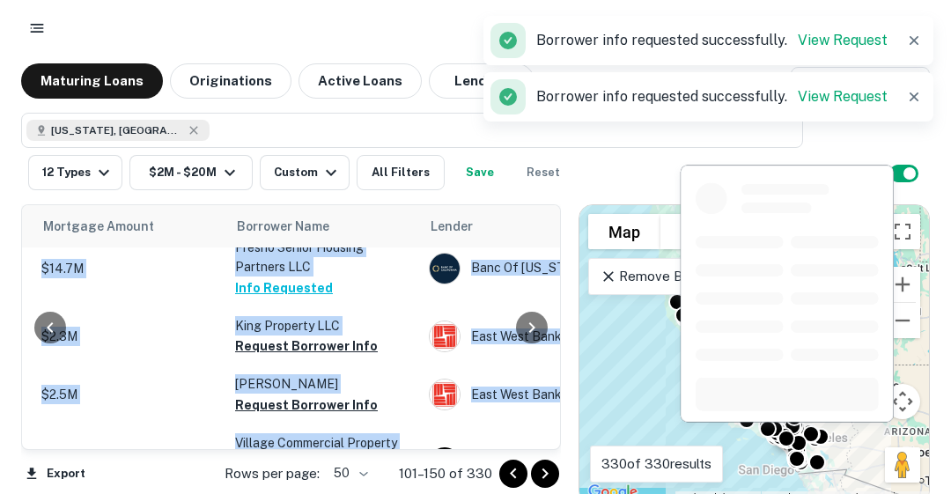
click at [294, 336] on button "Request Borrower Info" at bounding box center [306, 346] width 143 height 21
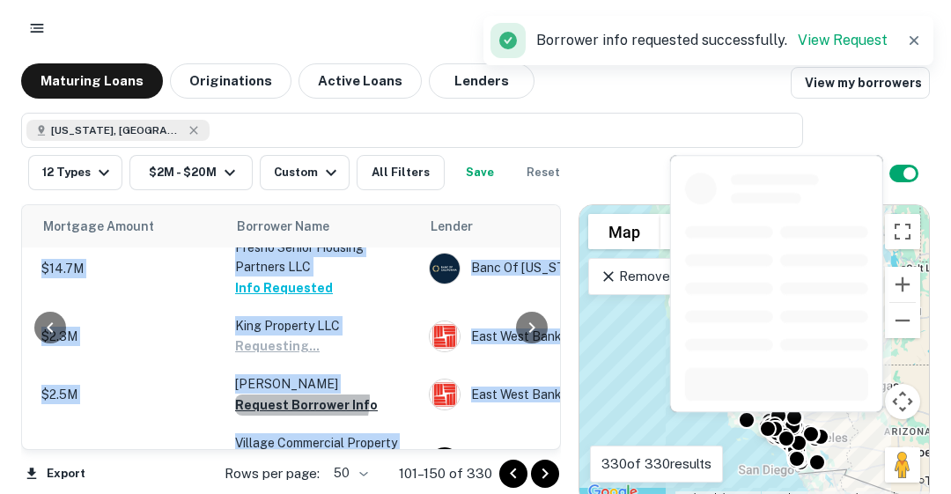
click at [288, 395] on button "Request Borrower Info" at bounding box center [306, 405] width 143 height 21
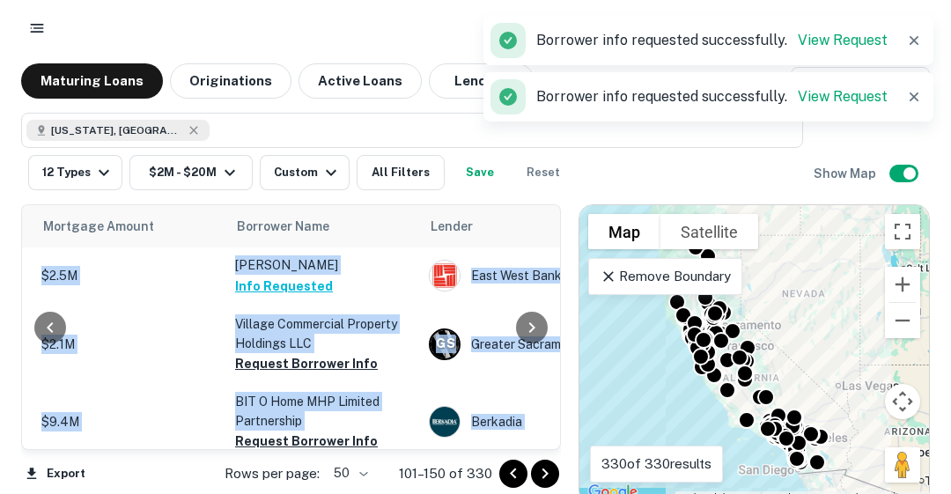
scroll to position [1903, 386]
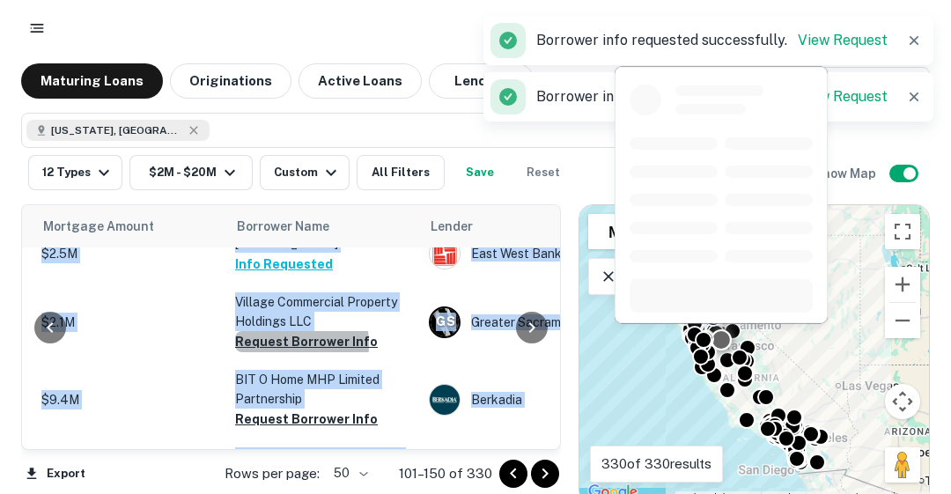
click at [259, 331] on button "Request Borrower Info" at bounding box center [306, 341] width 143 height 21
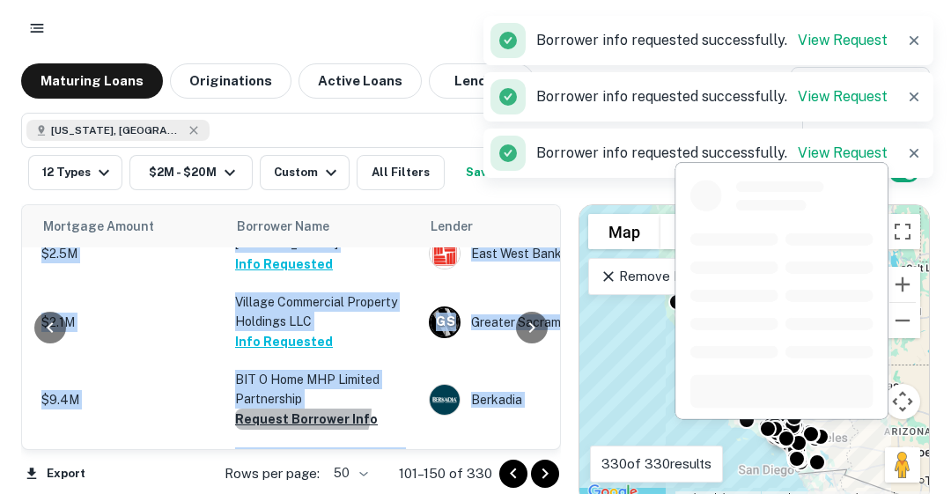
click at [294, 409] on button "Request Borrower Info" at bounding box center [306, 419] width 143 height 21
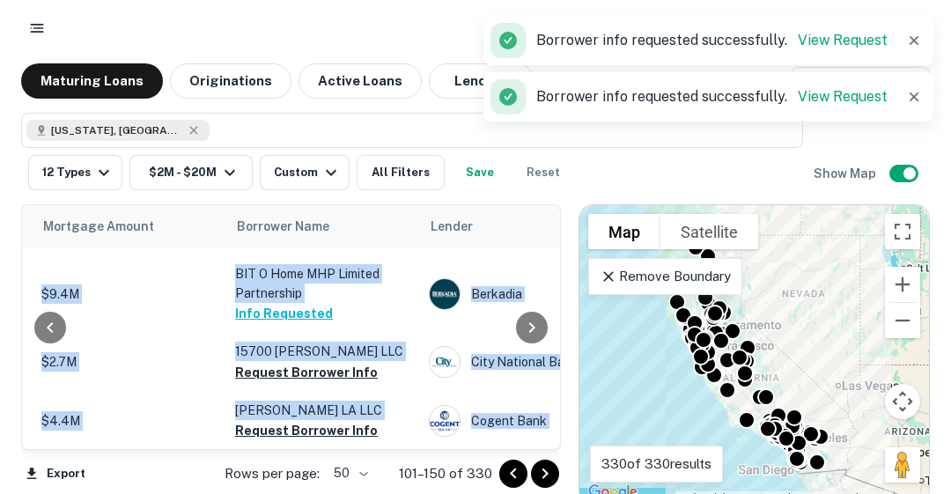
scroll to position [2044, 386]
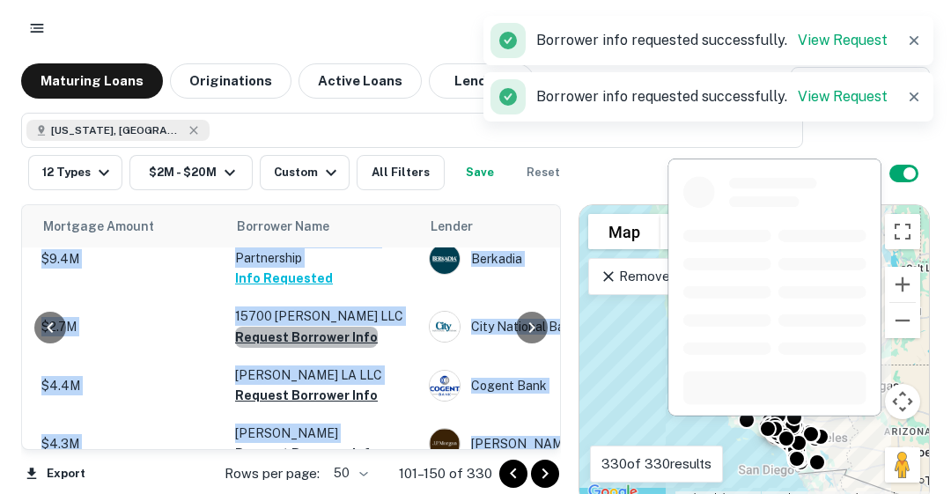
click at [336, 327] on button "Request Borrower Info" at bounding box center [306, 337] width 143 height 21
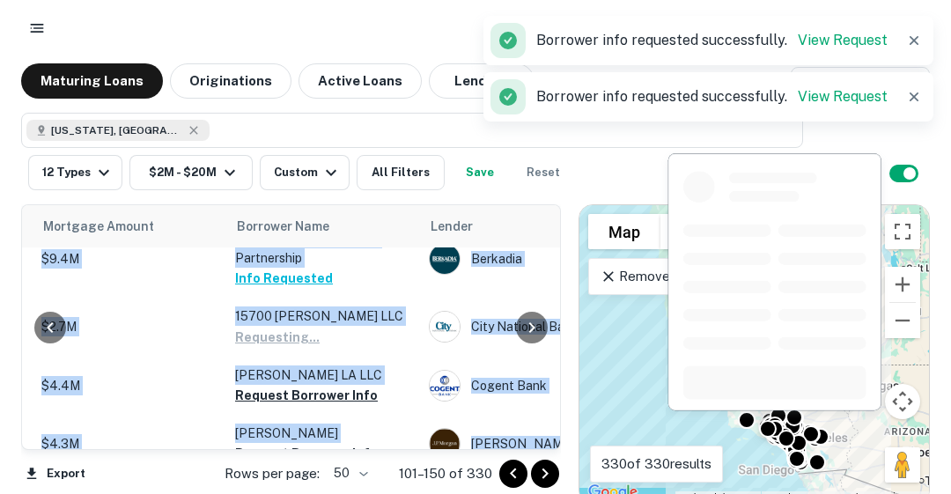
click at [307, 385] on button "Request Borrower Info" at bounding box center [306, 395] width 143 height 21
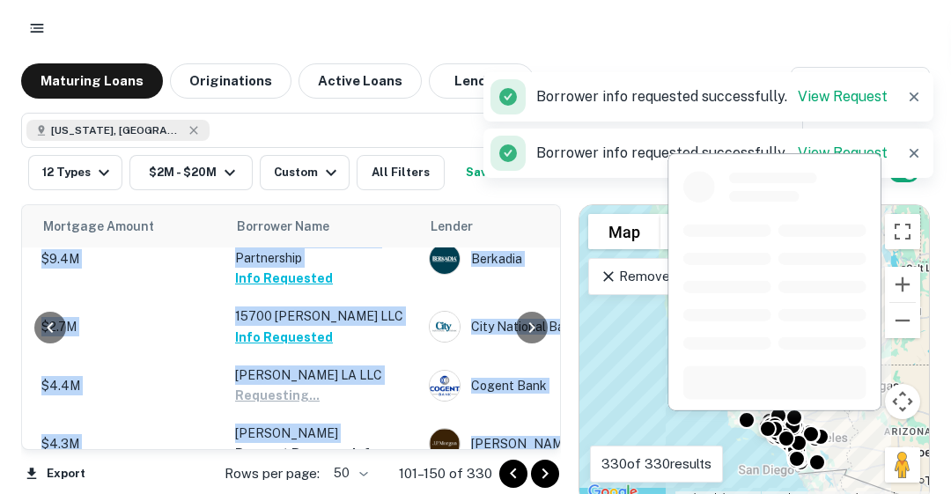
click at [315, 443] on button "Request Borrower Info" at bounding box center [306, 453] width 143 height 21
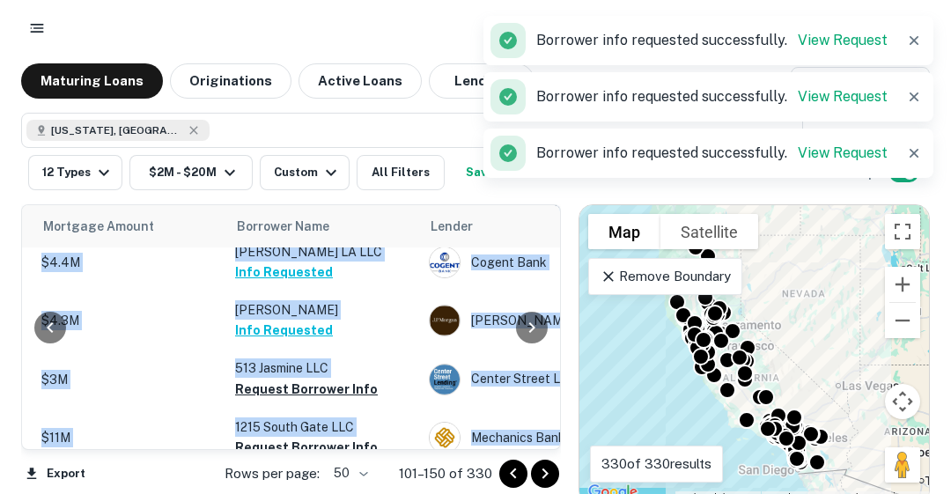
scroll to position [2185, 386]
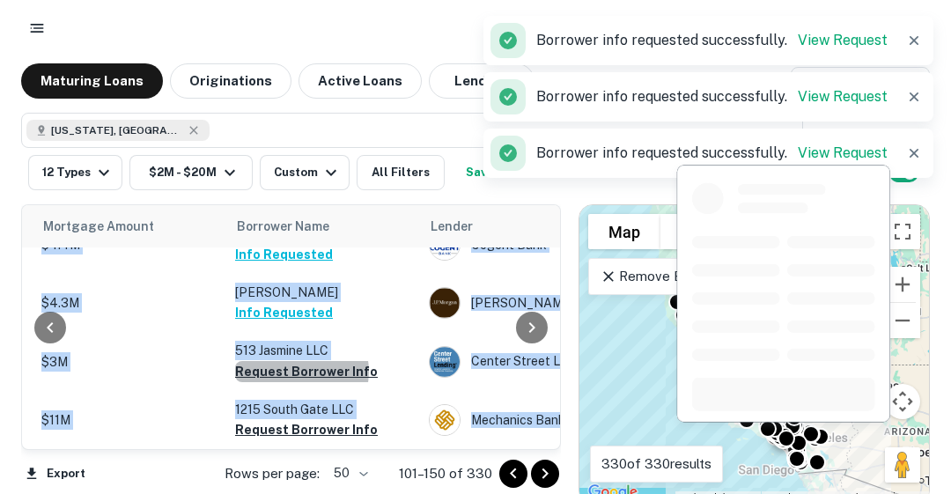
click at [300, 361] on button "Request Borrower Info" at bounding box center [306, 371] width 143 height 21
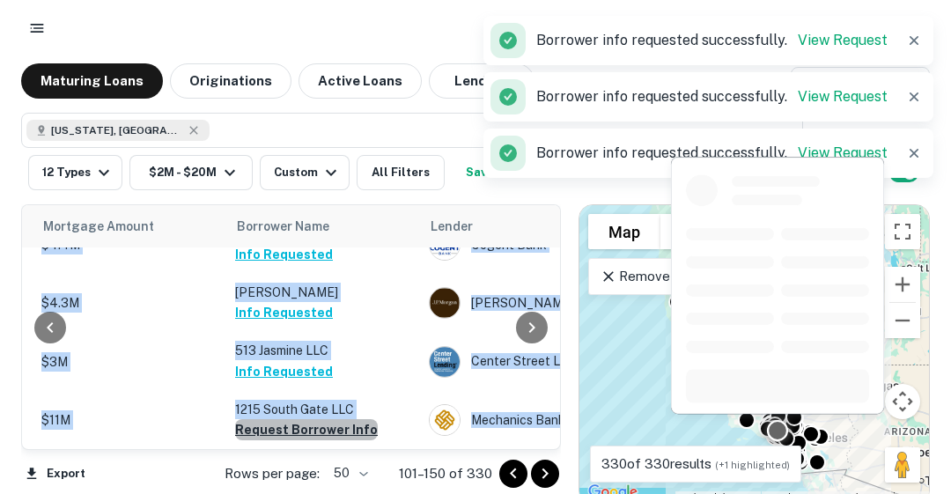
click at [321, 419] on button "Request Borrower Info" at bounding box center [306, 429] width 143 height 21
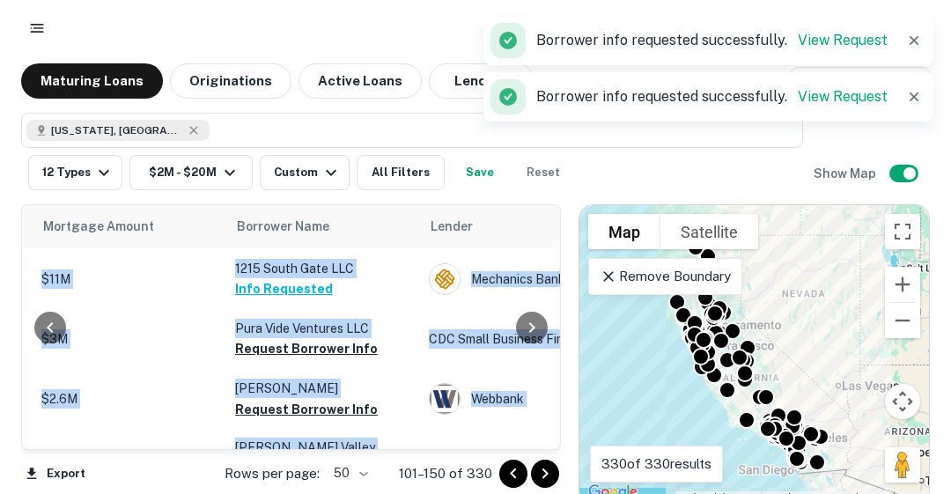
scroll to position [2352, 386]
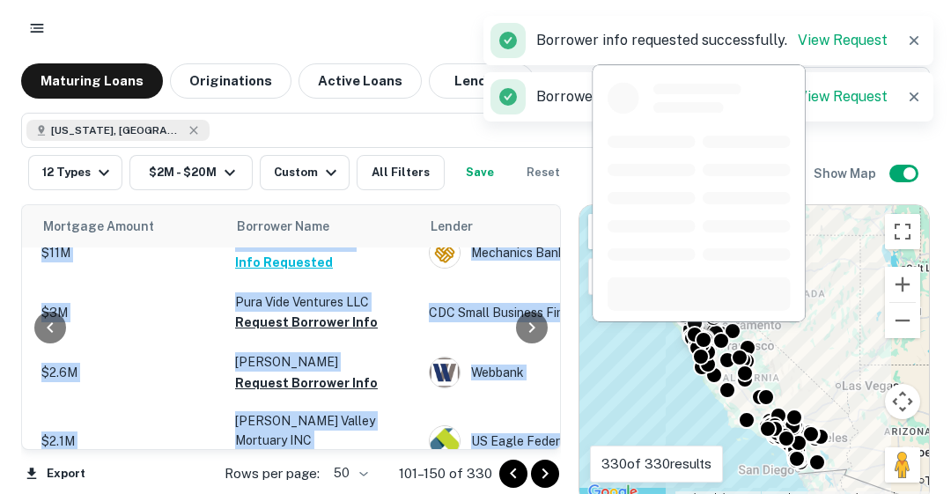
click at [300, 312] on button "Request Borrower Info" at bounding box center [306, 322] width 143 height 21
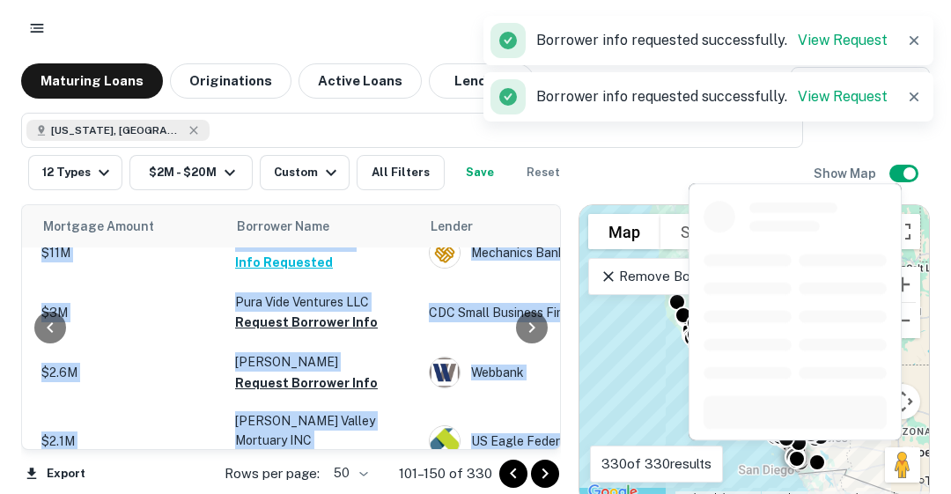
scroll to position [2361, 386]
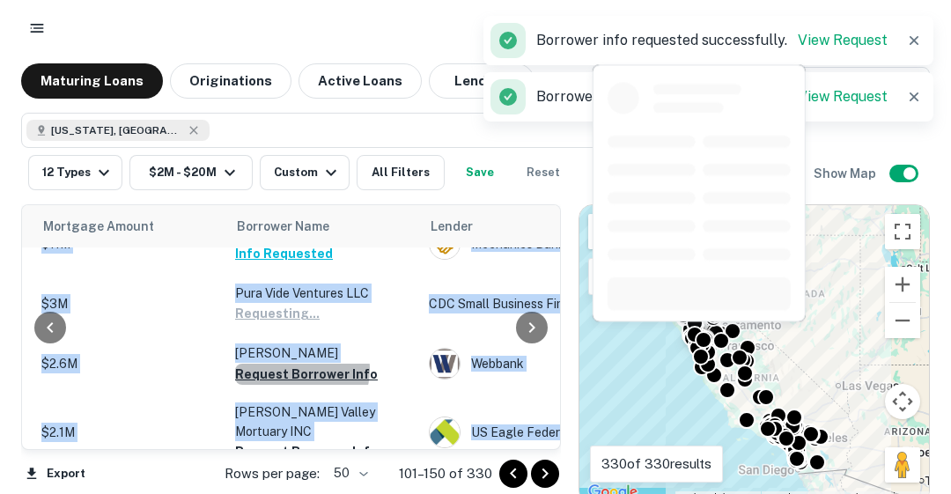
click at [300, 364] on button "Request Borrower Info" at bounding box center [306, 374] width 143 height 21
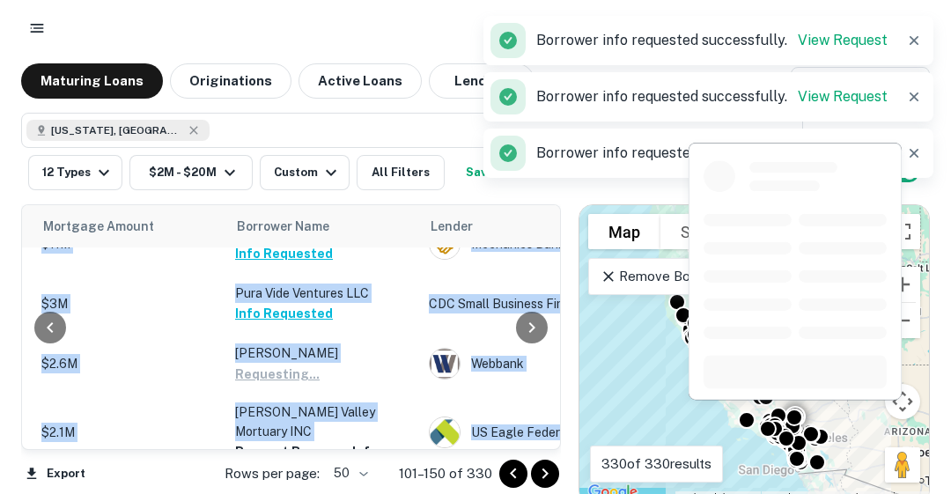
click at [322, 441] on button "Request Borrower Info" at bounding box center [306, 451] width 143 height 21
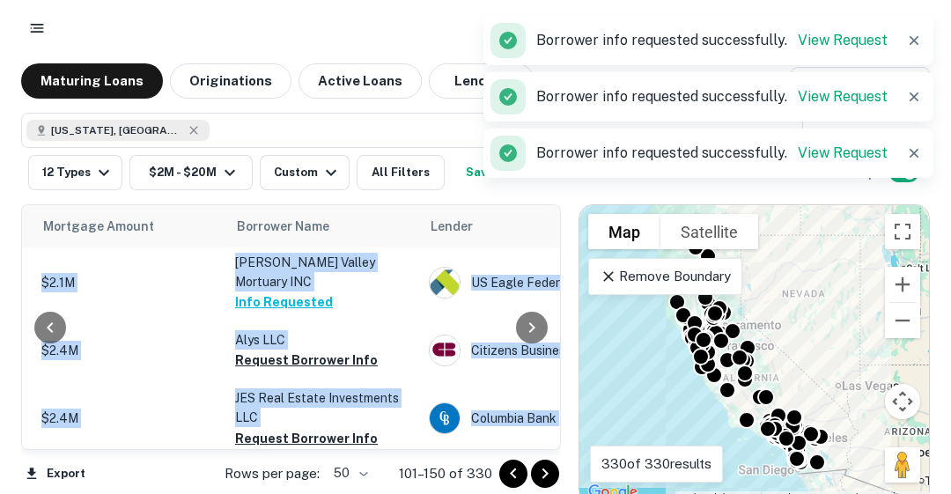
scroll to position [2537, 386]
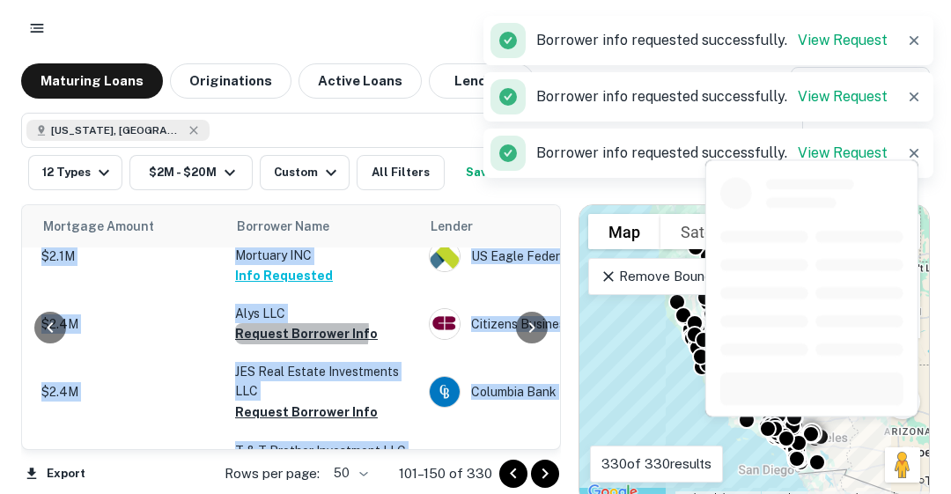
click at [266, 323] on button "Request Borrower Info" at bounding box center [306, 333] width 143 height 21
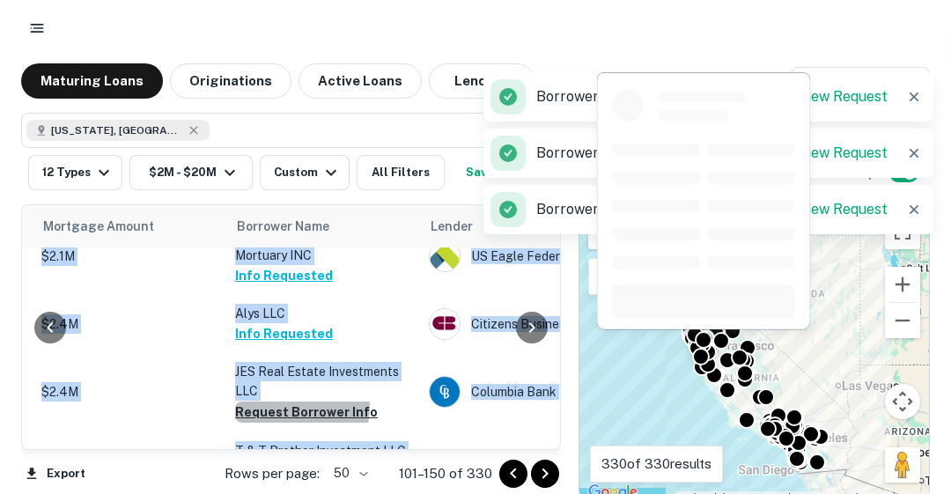
click at [292, 402] on button "Request Borrower Info" at bounding box center [306, 412] width 143 height 21
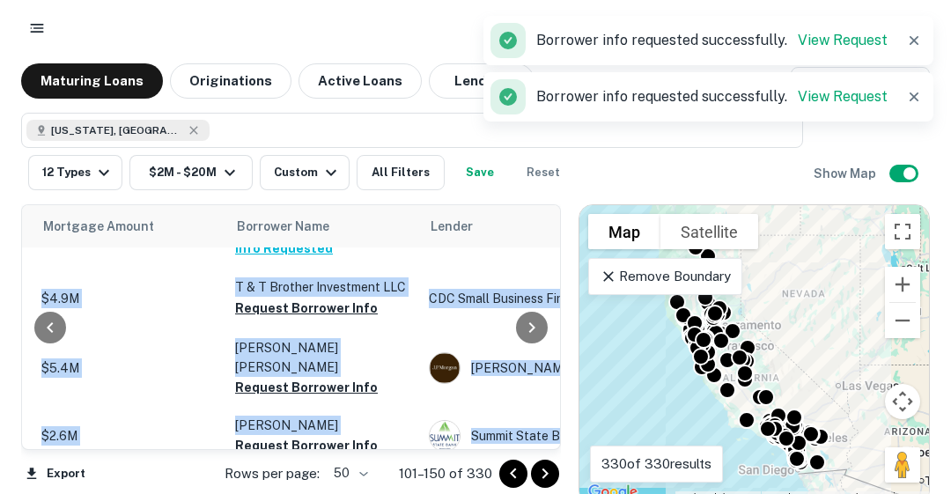
scroll to position [2714, 386]
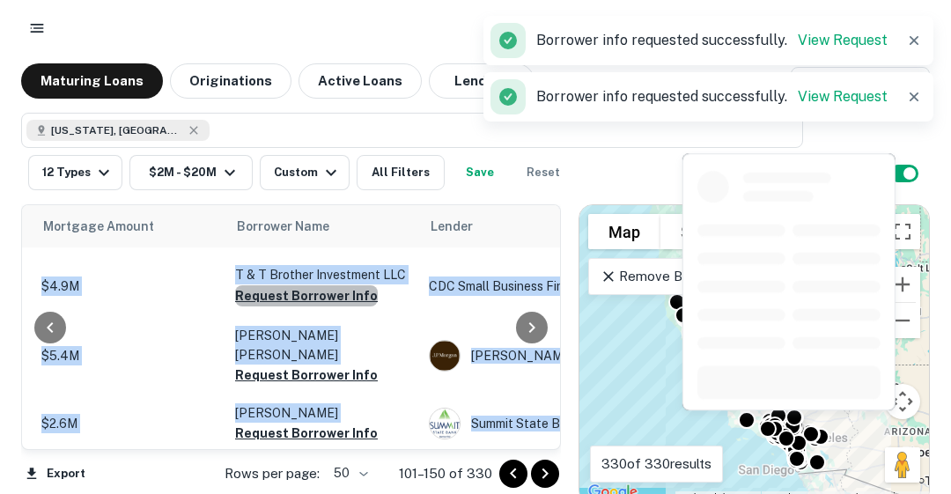
click at [326, 285] on button "Request Borrower Info" at bounding box center [306, 295] width 143 height 21
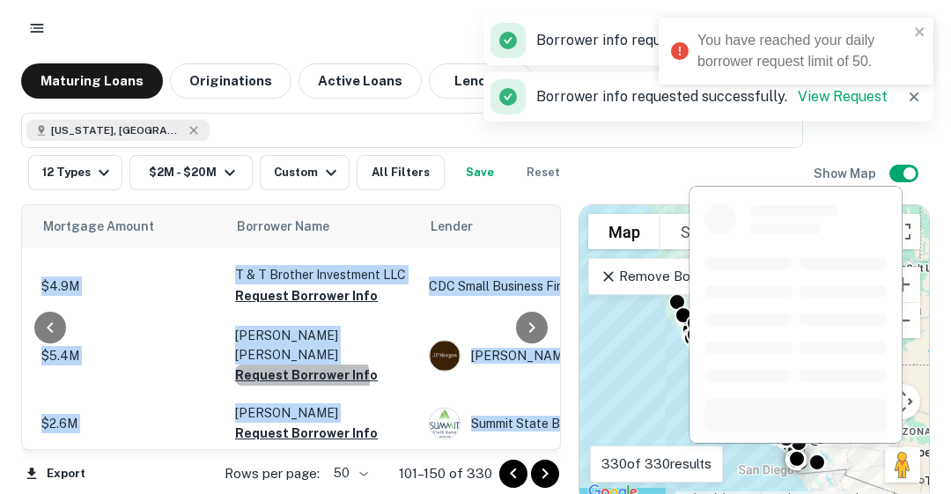
click at [298, 365] on button "Request Borrower Info" at bounding box center [306, 375] width 143 height 21
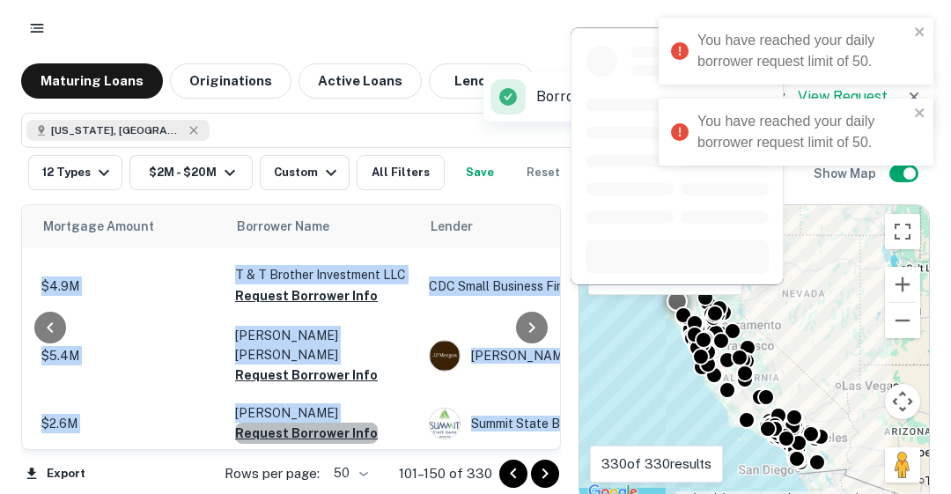
click at [310, 423] on button "Request Borrower Info" at bounding box center [306, 433] width 143 height 21
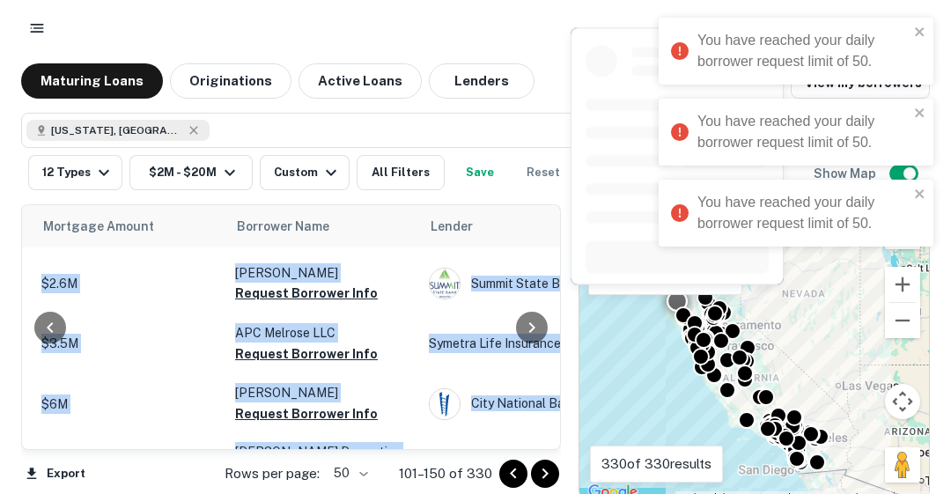
scroll to position [2854, 386]
click at [330, 282] on button "Request Borrower Info" at bounding box center [306, 292] width 143 height 21
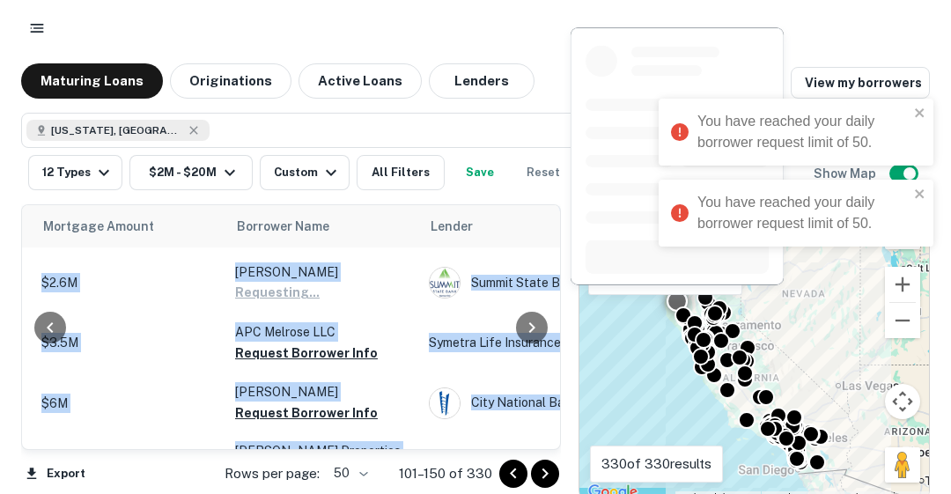
click at [307, 343] on button "Request Borrower Info" at bounding box center [306, 353] width 143 height 21
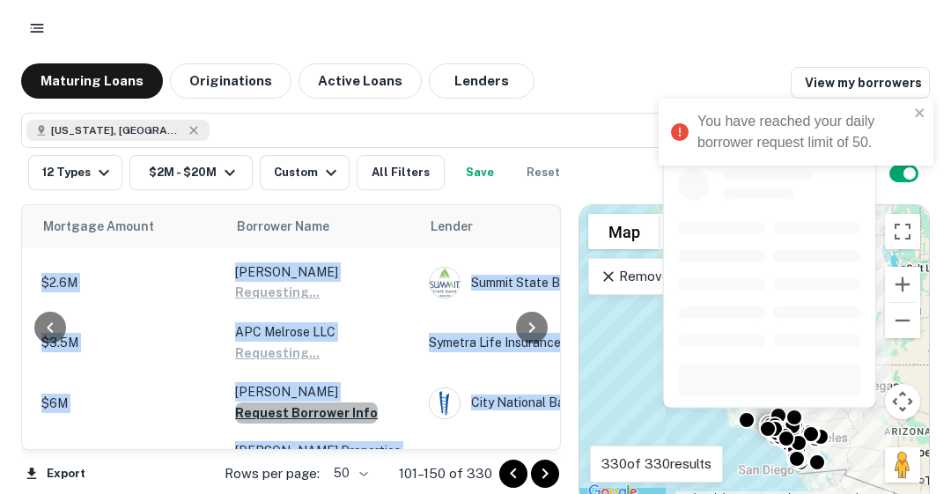
click at [305, 403] on button "Request Borrower Info" at bounding box center [306, 413] width 143 height 21
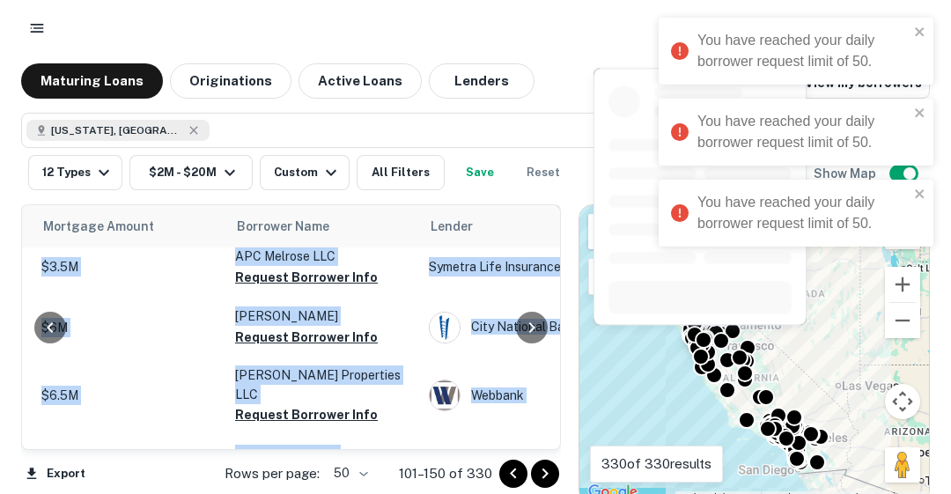
scroll to position [2931, 386]
click at [299, 365] on p "[PERSON_NAME] Properties LLC" at bounding box center [323, 384] width 176 height 39
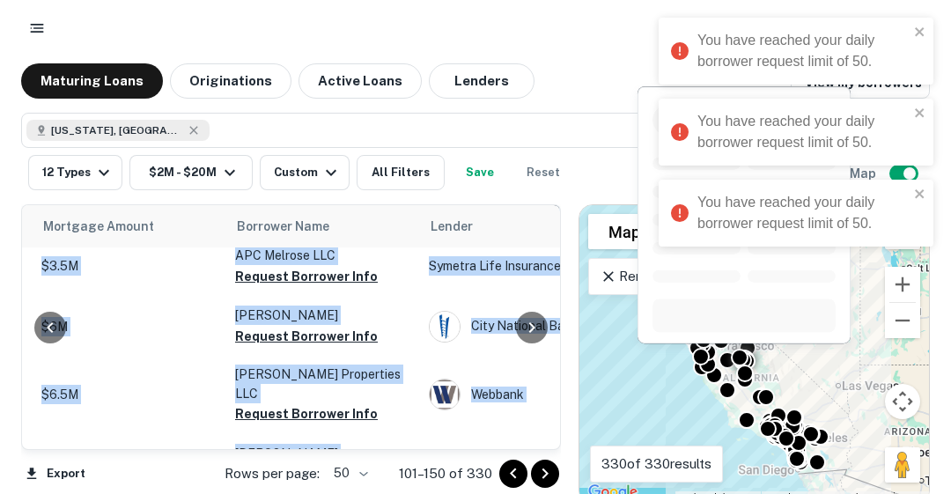
click at [312, 463] on button "Request Borrower Info" at bounding box center [306, 473] width 143 height 21
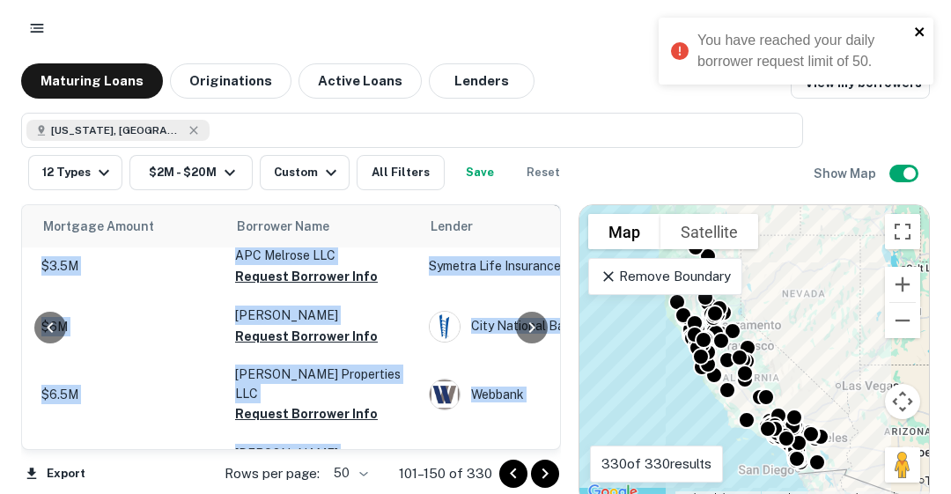
click at [922, 37] on icon "close" at bounding box center [920, 32] width 12 height 14
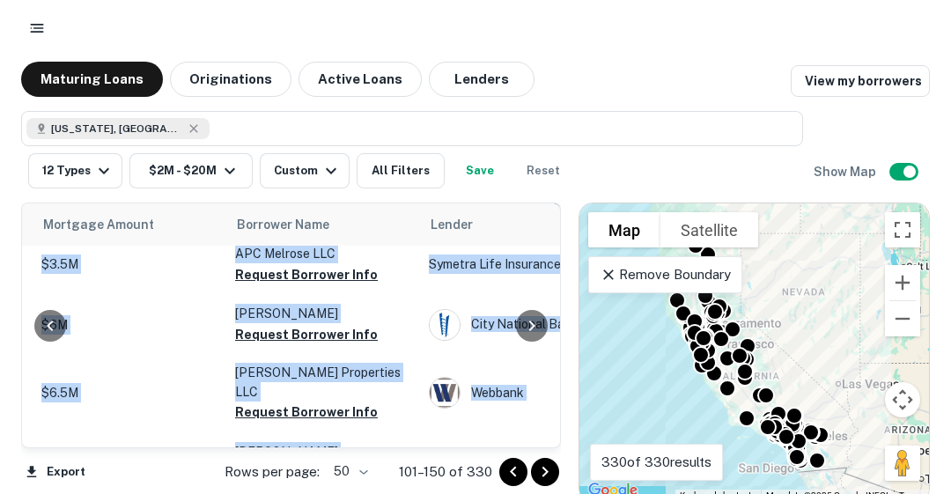
scroll to position [0, 0]
